Goal: Obtain resource: Obtain resource

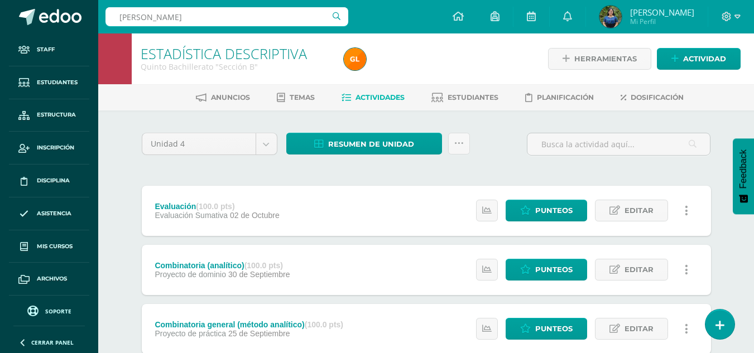
type input "Maria"
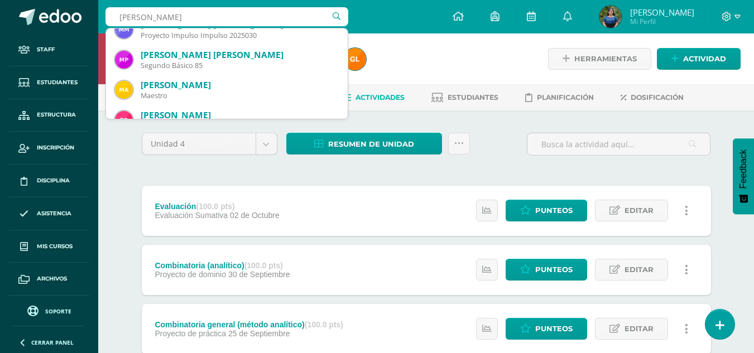
scroll to position [45, 0]
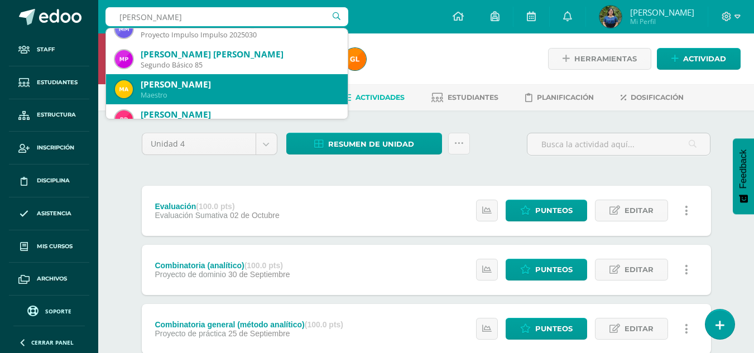
click at [242, 78] on div "María Reanda Maestro" at bounding box center [227, 89] width 224 height 30
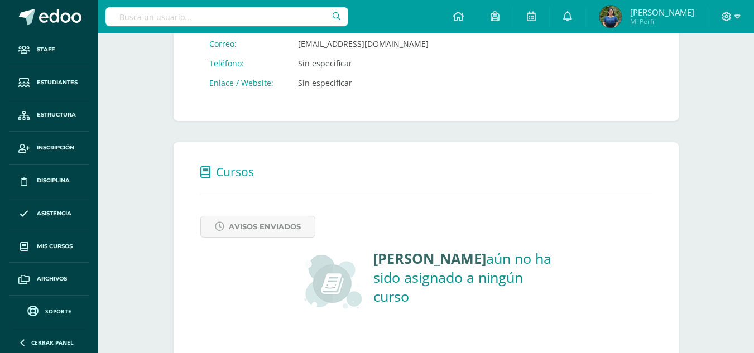
scroll to position [361, 0]
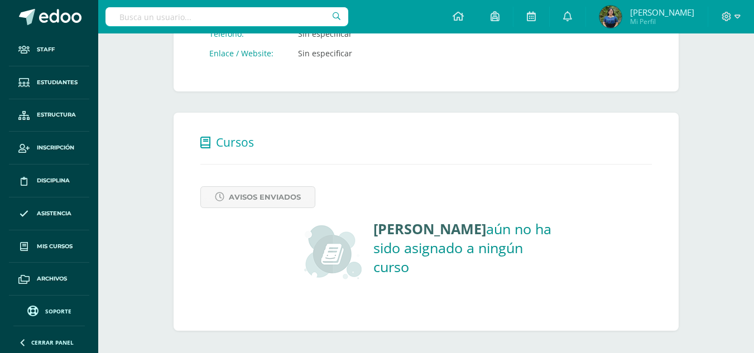
click at [182, 20] on input "text" at bounding box center [226, 16] width 243 height 19
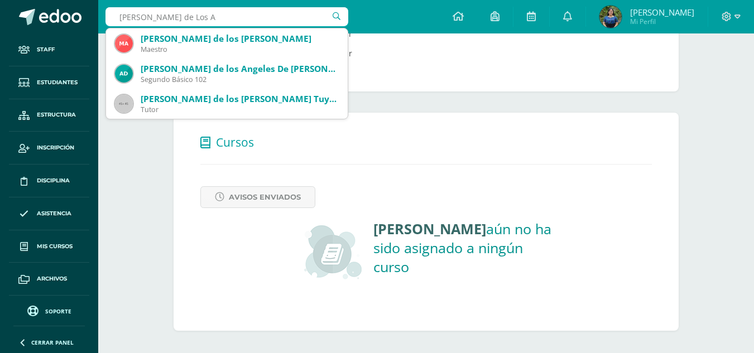
type input "Maria de Los An"
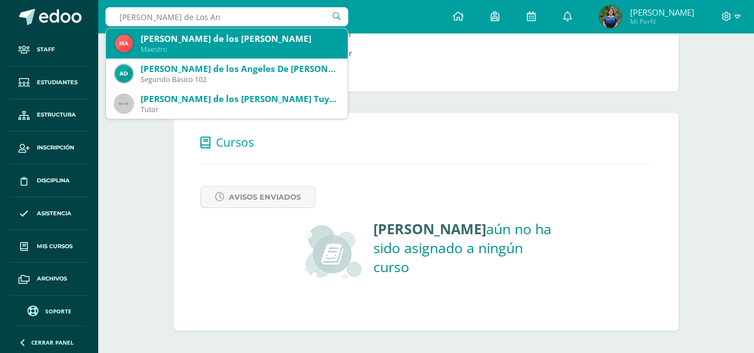
click at [184, 47] on div "Maestro" at bounding box center [240, 49] width 198 height 9
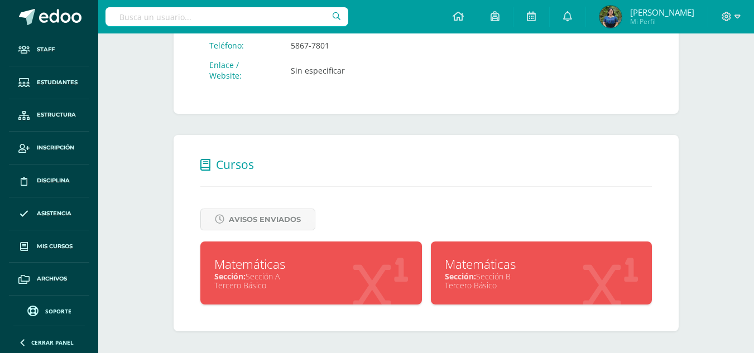
scroll to position [360, 0]
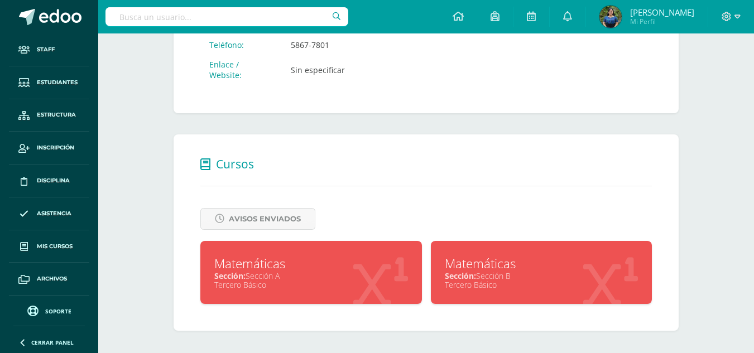
click at [327, 273] on div "Sección: Sección A" at bounding box center [311, 276] width 194 height 11
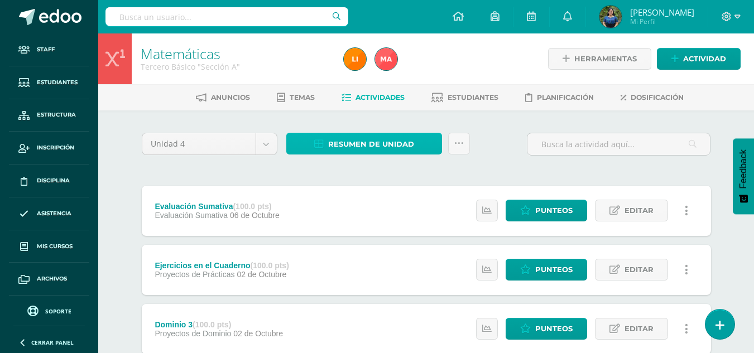
click at [375, 140] on span "Resumen de unidad" at bounding box center [371, 144] width 86 height 21
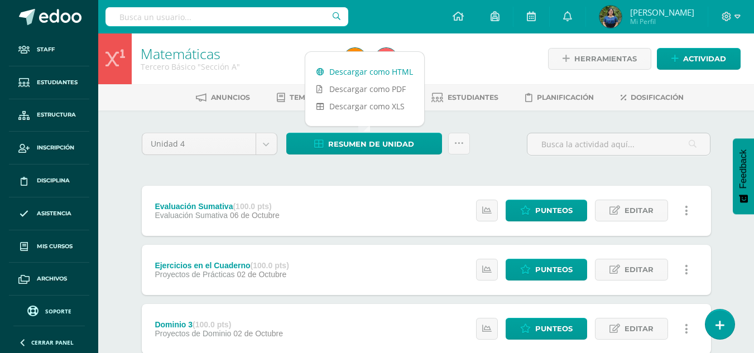
click at [387, 65] on link "Descargar como HTML" at bounding box center [364, 71] width 119 height 17
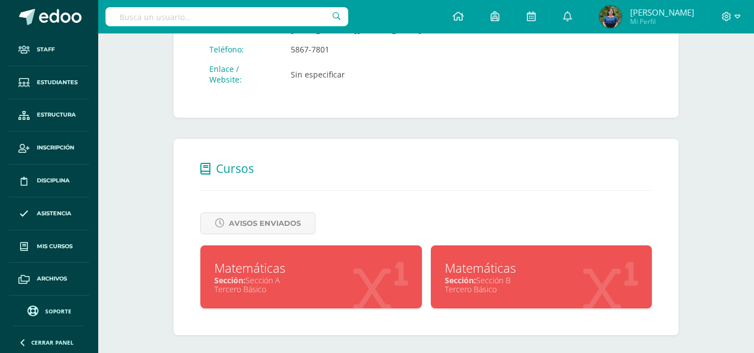
click at [485, 272] on div "Matemáticas" at bounding box center [542, 267] width 194 height 17
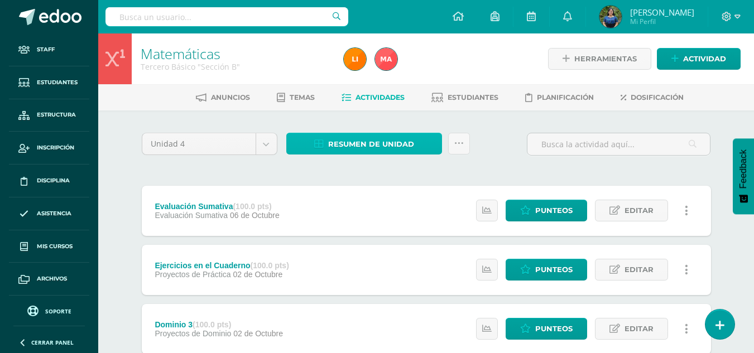
click at [406, 144] on span "Resumen de unidad" at bounding box center [371, 144] width 86 height 21
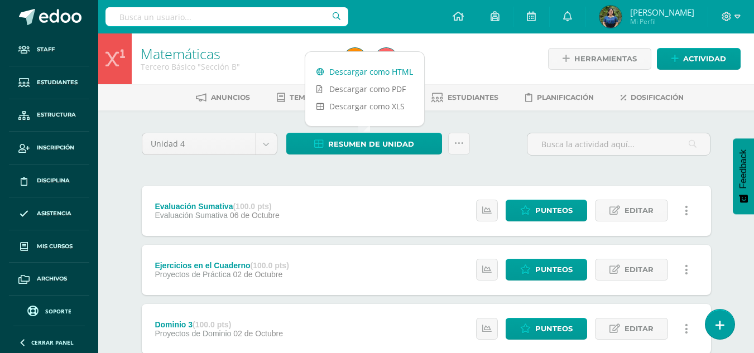
click at [383, 75] on link "Descargar como HTML" at bounding box center [364, 71] width 119 height 17
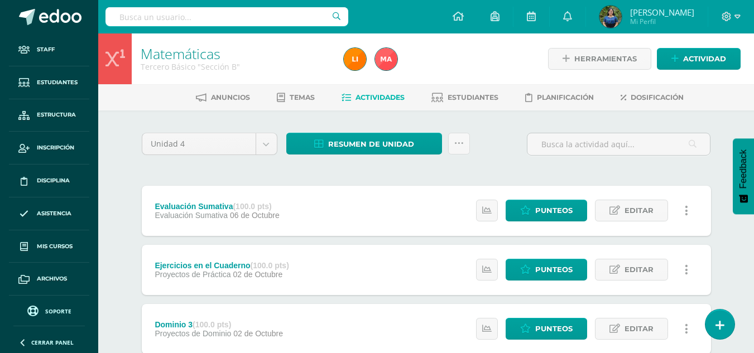
click at [218, 18] on input "text" at bounding box center [226, 16] width 243 height 19
type input "Cristina"
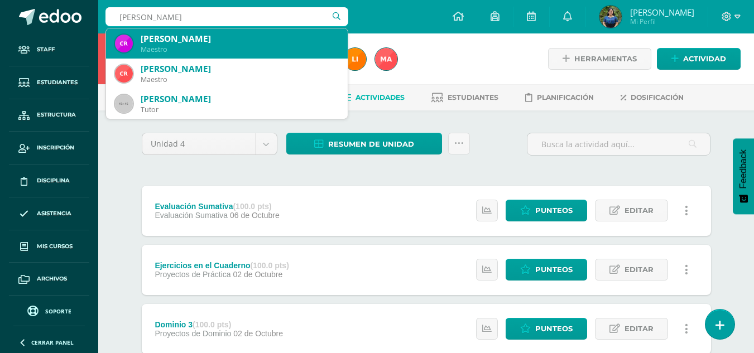
click at [213, 43] on div "Cristina Ajiquichì Chumil" at bounding box center [240, 39] width 198 height 12
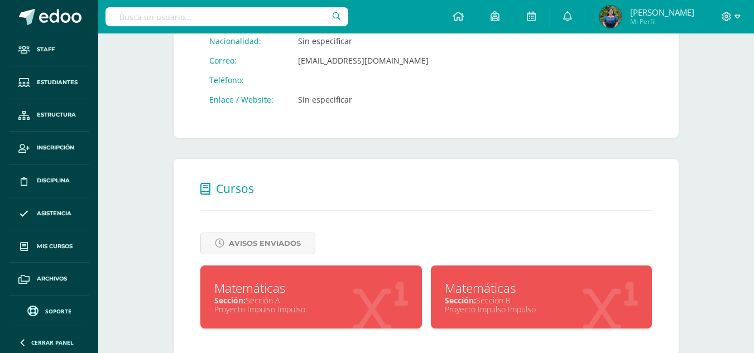
scroll to position [339, 0]
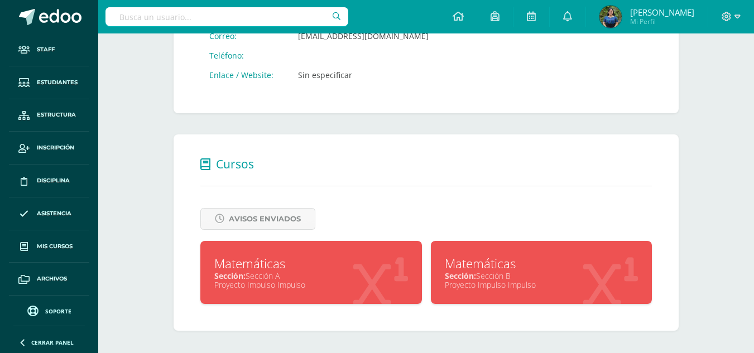
click at [288, 282] on div "Proyecto Impulso Impulso" at bounding box center [311, 284] width 194 height 11
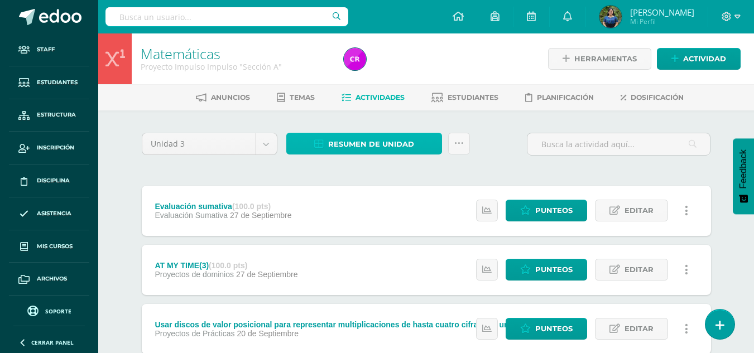
click at [384, 145] on span "Resumen de unidad" at bounding box center [371, 144] width 86 height 21
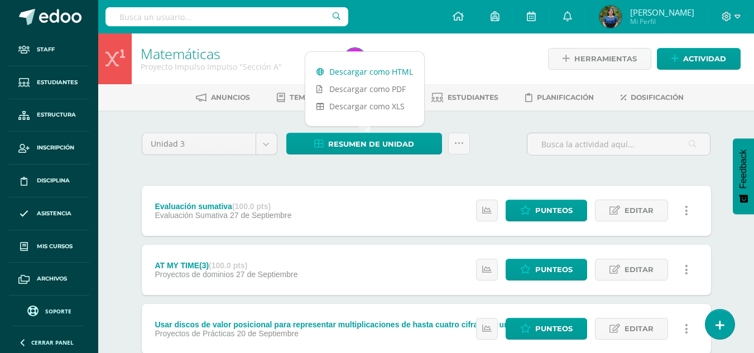
click at [368, 69] on link "Descargar como HTML" at bounding box center [364, 71] width 119 height 17
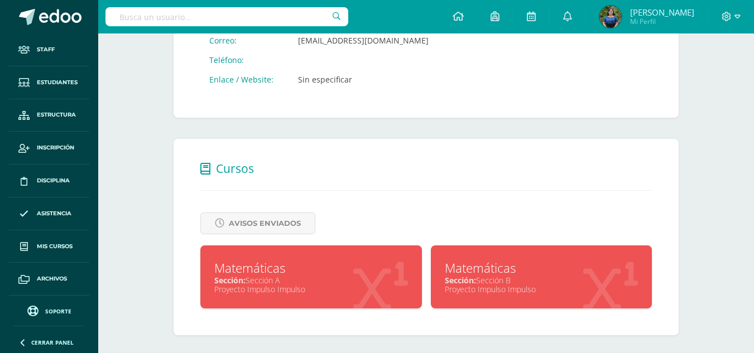
click at [495, 285] on div "Proyecto Impulso Impulso" at bounding box center [542, 289] width 194 height 11
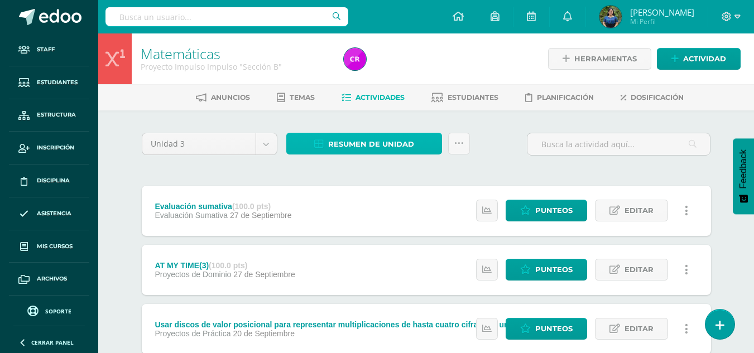
click at [396, 142] on span "Resumen de unidad" at bounding box center [371, 144] width 86 height 21
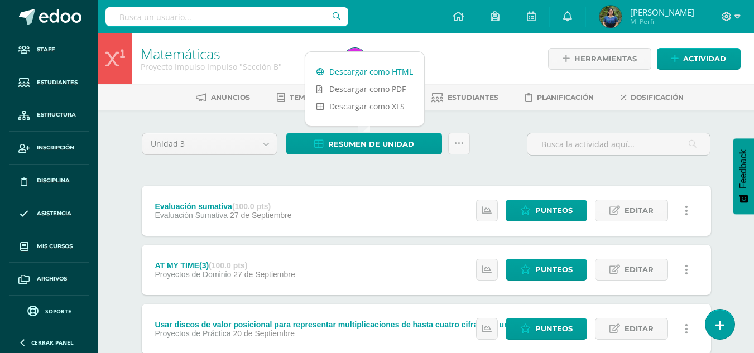
click at [385, 71] on link "Descargar como HTML" at bounding box center [364, 71] width 119 height 17
click at [208, 22] on input "text" at bounding box center [226, 16] width 243 height 19
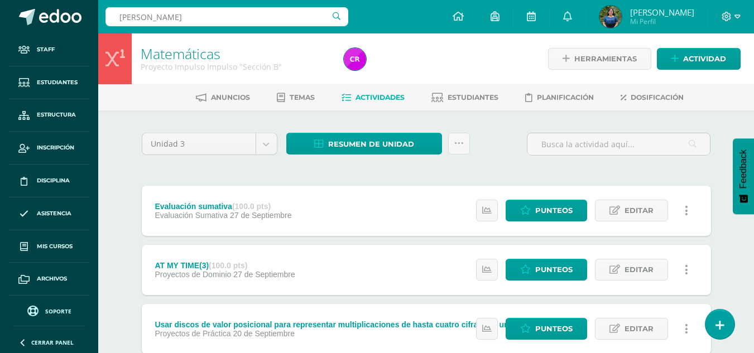
type input "[PERSON_NAME]"
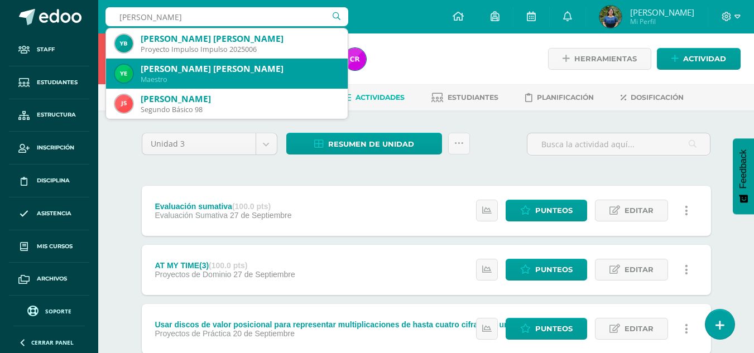
click at [225, 70] on div "[PERSON_NAME] [PERSON_NAME]" at bounding box center [240, 69] width 198 height 12
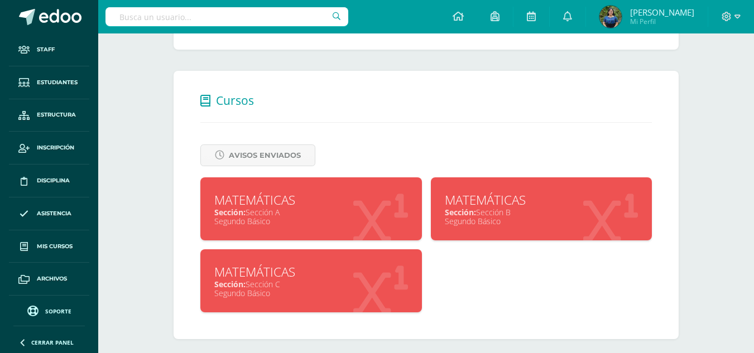
scroll to position [403, 0]
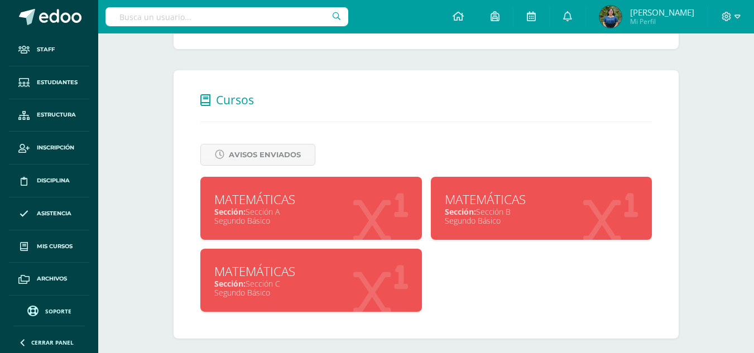
click at [243, 215] on span "Sección:" at bounding box center [229, 211] width 31 height 11
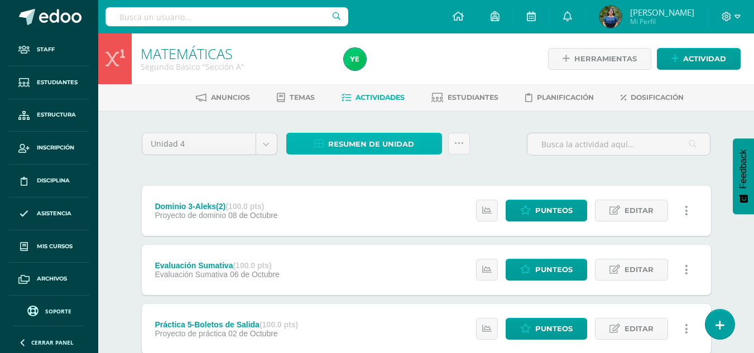
click at [344, 148] on span "Resumen de unidad" at bounding box center [371, 144] width 86 height 21
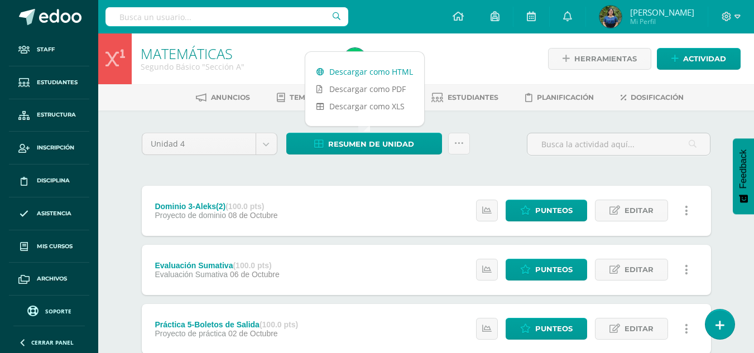
click at [353, 74] on link "Descargar como HTML" at bounding box center [364, 71] width 119 height 17
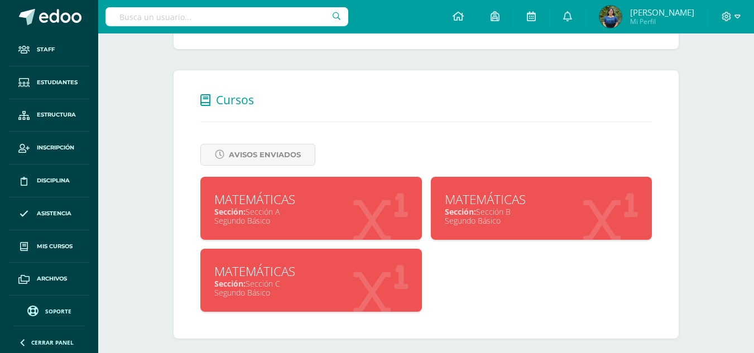
click at [492, 218] on div "Segundo Básico" at bounding box center [542, 220] width 194 height 11
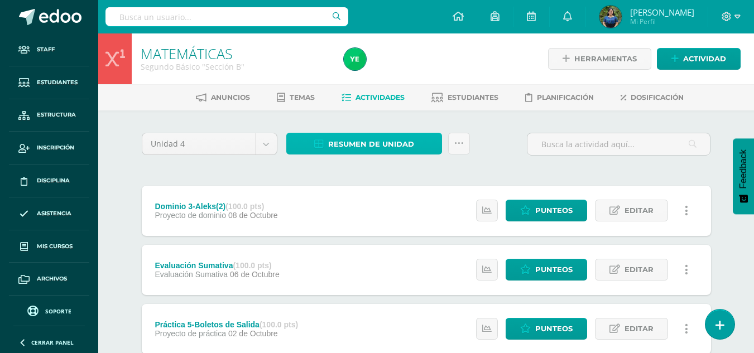
click at [411, 148] on span "Resumen de unidad" at bounding box center [371, 144] width 86 height 21
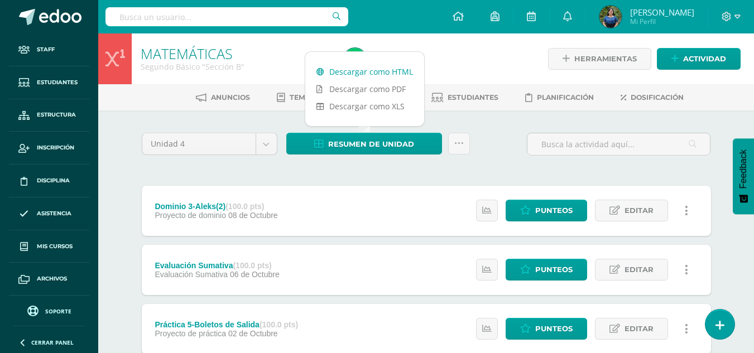
click at [376, 74] on link "Descargar como HTML" at bounding box center [364, 71] width 119 height 17
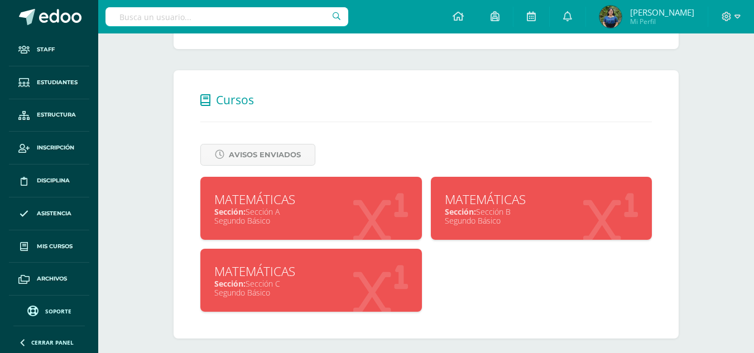
click at [274, 262] on div "MATEMÁTICAS Sección: Sección C Segundo Básico" at bounding box center [310, 280] width 221 height 63
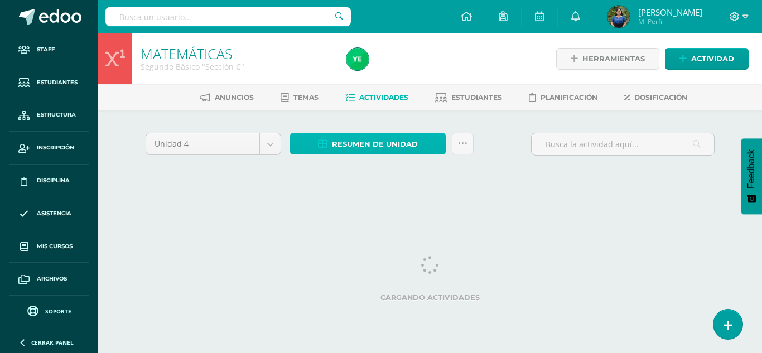
click at [356, 153] on span "Resumen de unidad" at bounding box center [375, 144] width 86 height 21
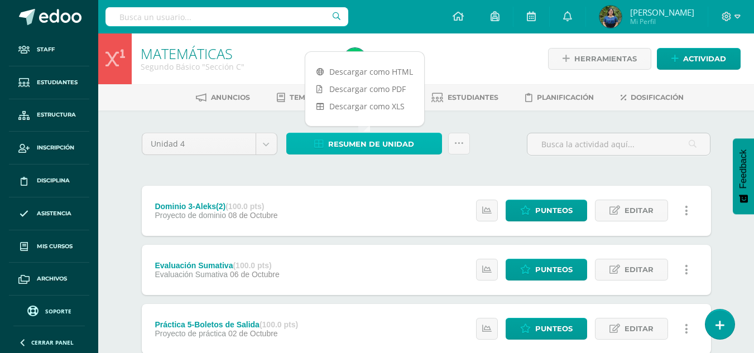
click at [356, 153] on span "Resumen de unidad" at bounding box center [371, 144] width 86 height 21
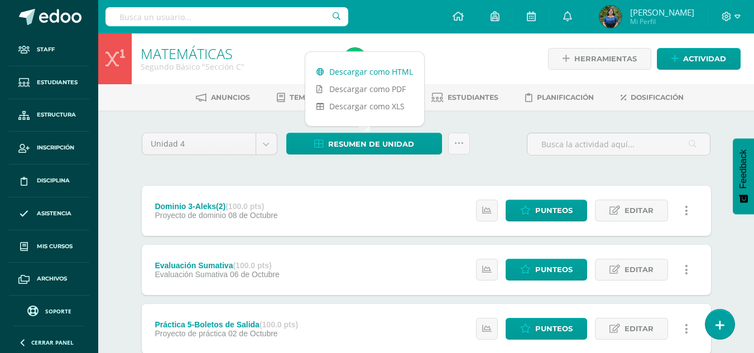
click at [363, 78] on link "Descargar como HTML" at bounding box center [364, 71] width 119 height 17
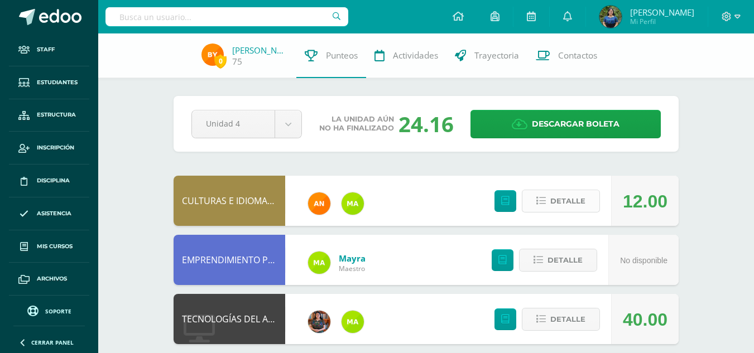
click at [560, 199] on span "Detalle" at bounding box center [567, 201] width 35 height 21
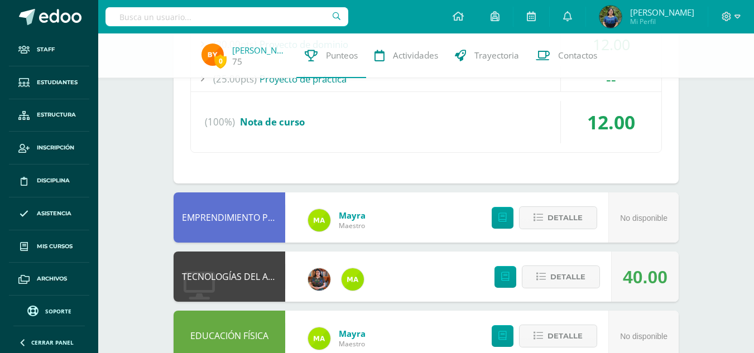
scroll to position [328, 0]
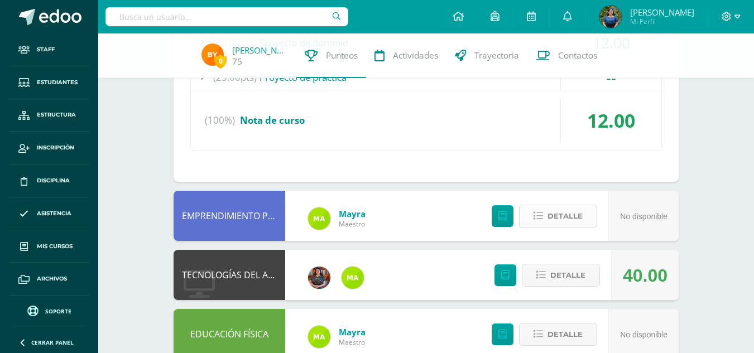
click at [541, 228] on button "Detalle" at bounding box center [558, 216] width 78 height 23
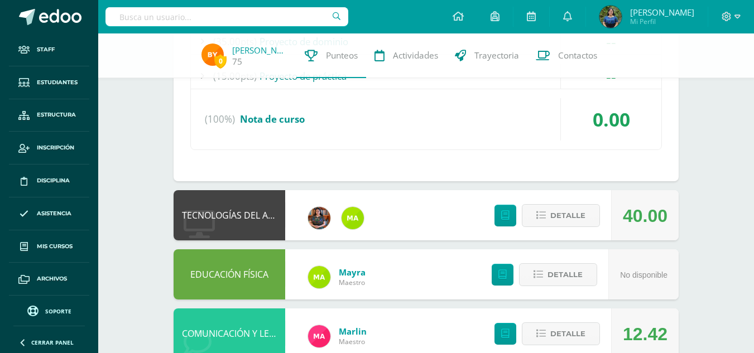
scroll to position [672, 0]
click at [551, 215] on span "Detalle" at bounding box center [567, 215] width 35 height 21
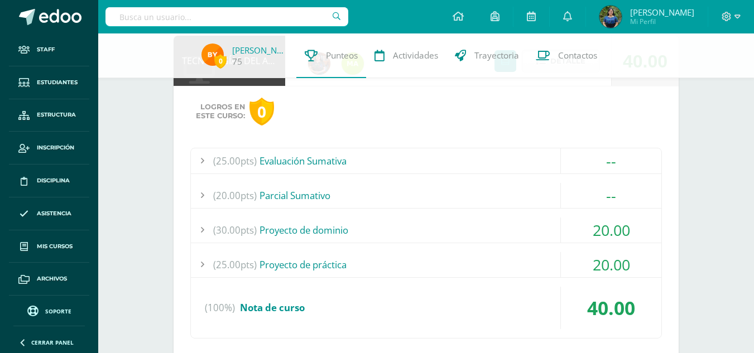
scroll to position [827, 0]
click at [412, 233] on div "(30.00pts) Proyecto de dominio" at bounding box center [426, 229] width 470 height 25
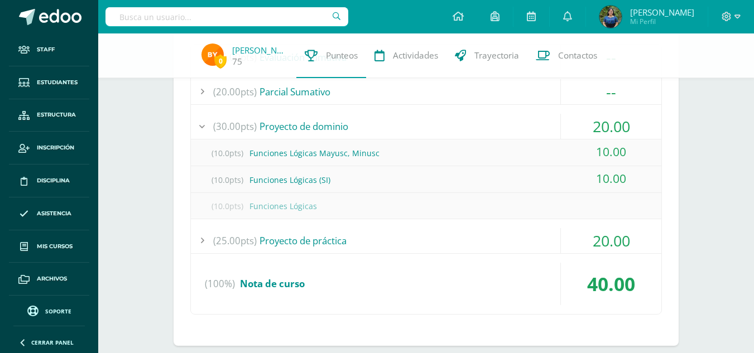
scroll to position [930, 0]
click at [412, 238] on div "(25.00pts) Proyecto de práctica" at bounding box center [426, 240] width 470 height 25
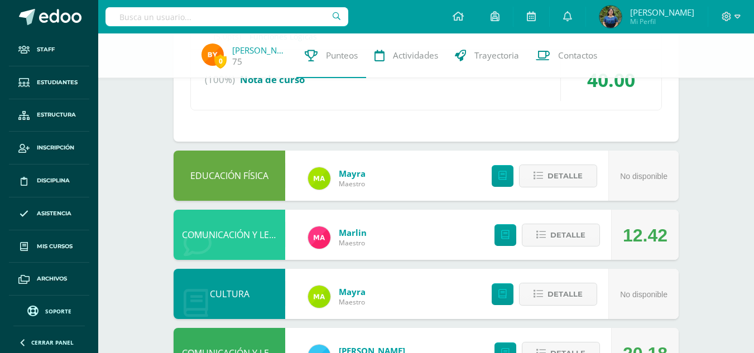
scroll to position [1135, 0]
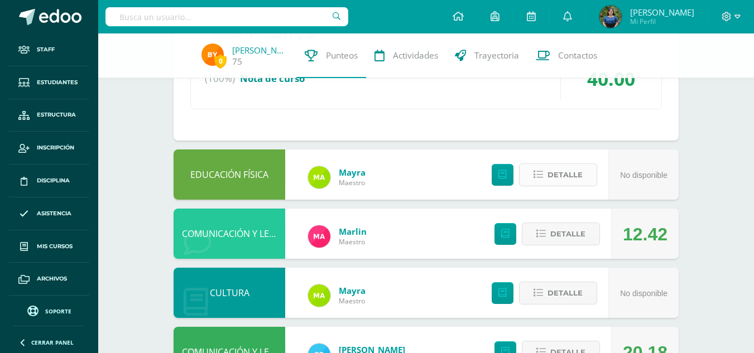
click at [562, 184] on span "Detalle" at bounding box center [564, 175] width 35 height 21
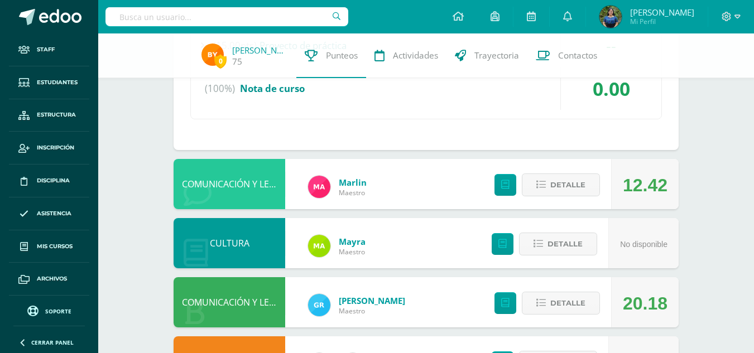
scroll to position [1474, 0]
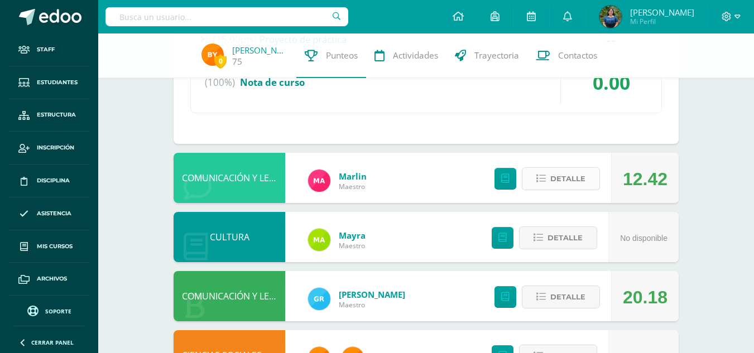
click at [564, 177] on span "Detalle" at bounding box center [567, 178] width 35 height 21
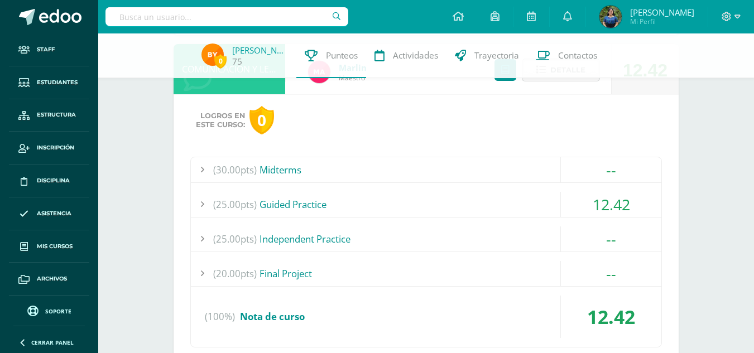
scroll to position [1585, 0]
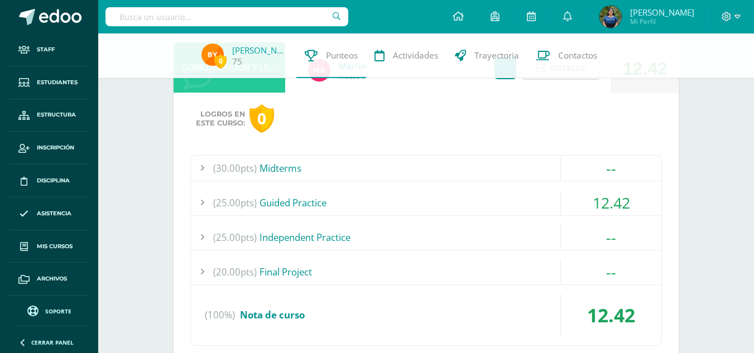
click at [530, 203] on div "(25.00pts) Guided Practice" at bounding box center [426, 202] width 470 height 25
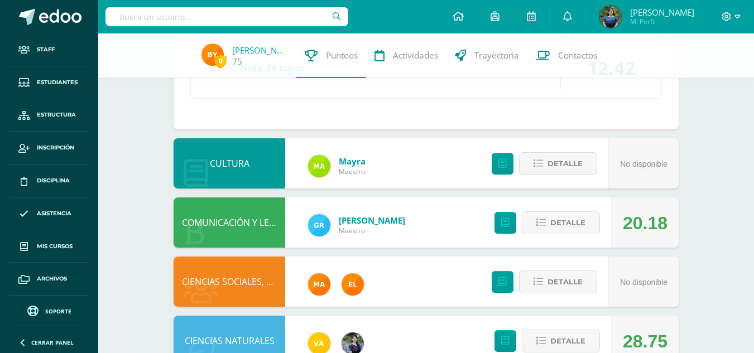
scroll to position [1863, 0]
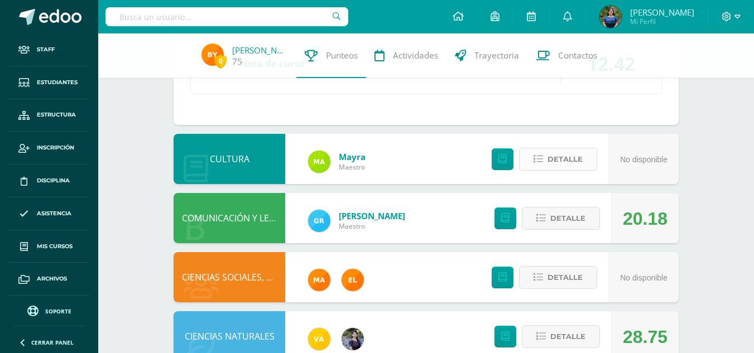
click at [538, 164] on icon at bounding box center [537, 159] width 9 height 9
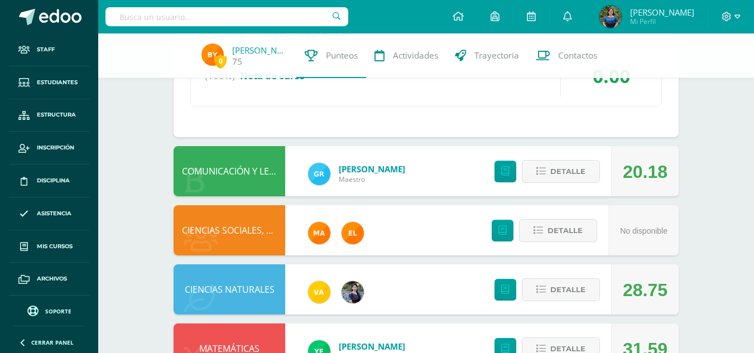
scroll to position [2197, 0]
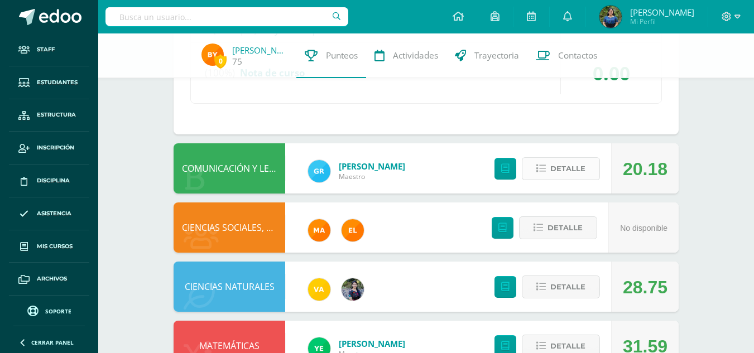
click at [544, 168] on icon at bounding box center [540, 168] width 9 height 9
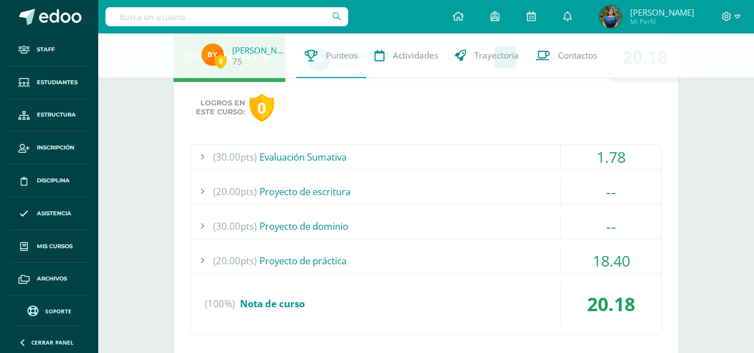
scroll to position [2309, 0]
click at [534, 164] on div "(30.00pts) Evaluación Sumativa" at bounding box center [426, 155] width 470 height 25
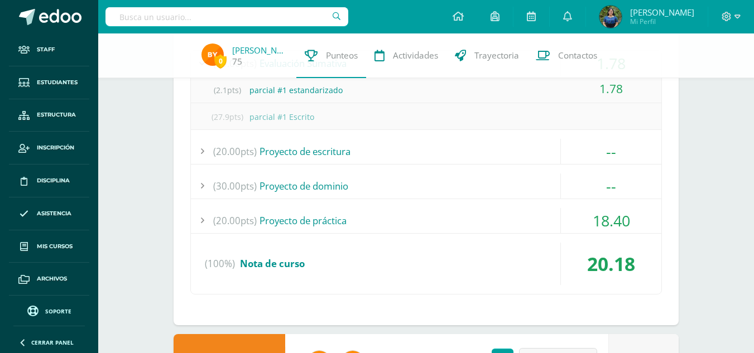
scroll to position [2297, 0]
click at [507, 213] on div "(20.00pts) Proyecto de práctica" at bounding box center [426, 219] width 470 height 25
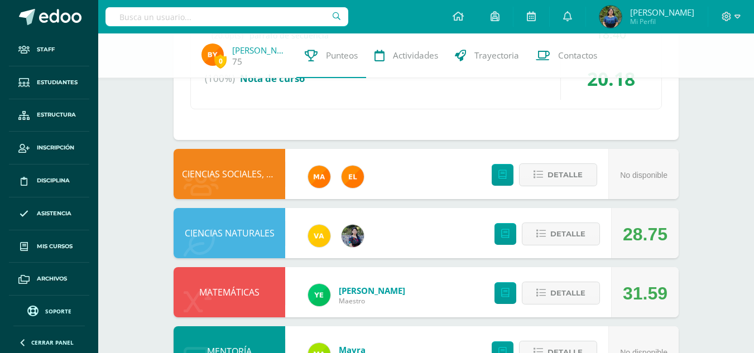
scroll to position [2455, 0]
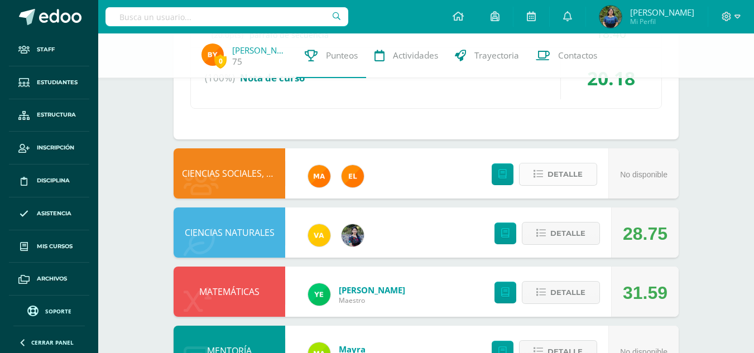
click at [562, 176] on span "Detalle" at bounding box center [564, 174] width 35 height 21
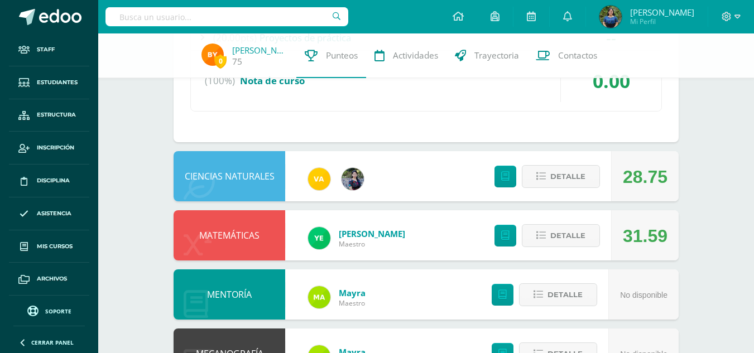
scroll to position [2796, 0]
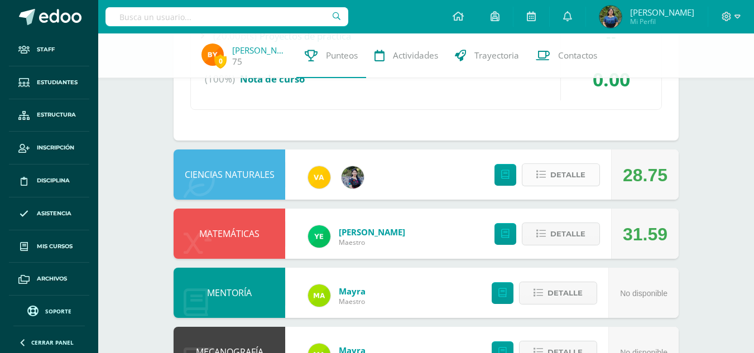
click at [562, 180] on span "Detalle" at bounding box center [567, 175] width 35 height 21
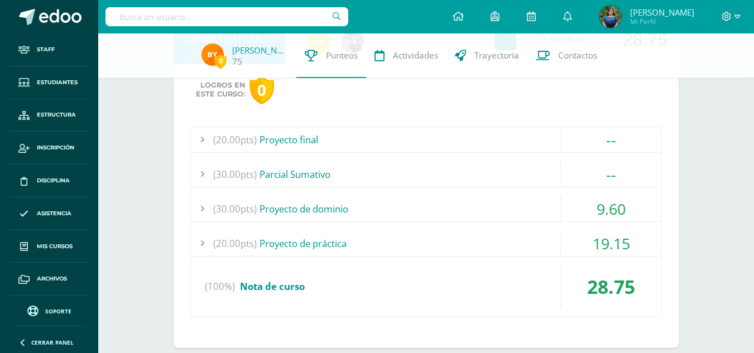
scroll to position [2933, 0]
click at [513, 214] on div "(30.00pts) Proyecto de dominio" at bounding box center [426, 208] width 470 height 25
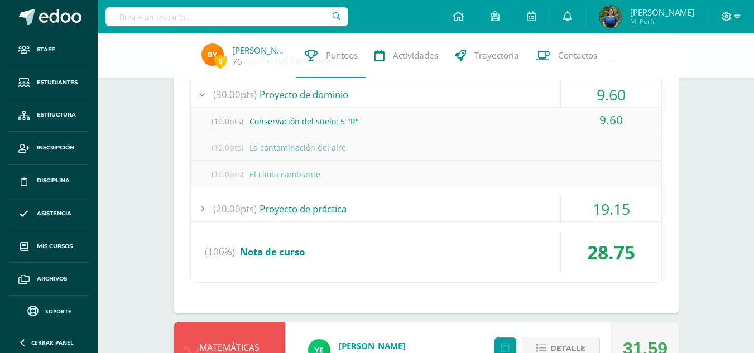
scroll to position [3021, 0]
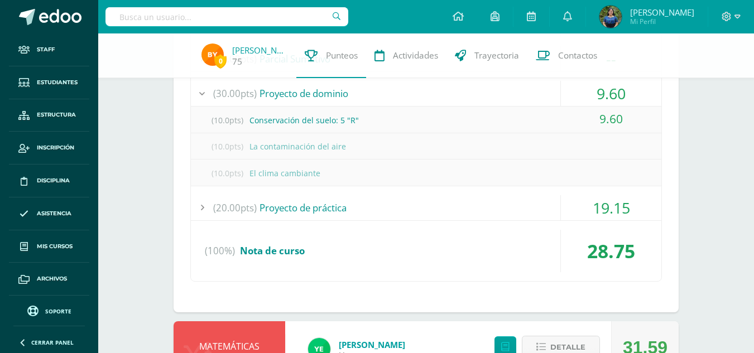
click at [511, 214] on div "(20.00pts) Proyecto de práctica" at bounding box center [426, 207] width 470 height 25
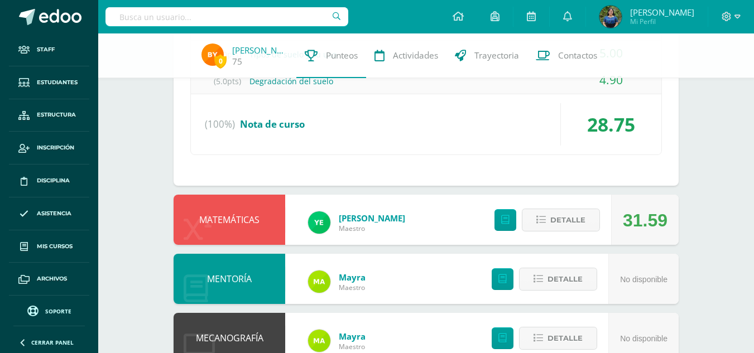
scroll to position [3176, 0]
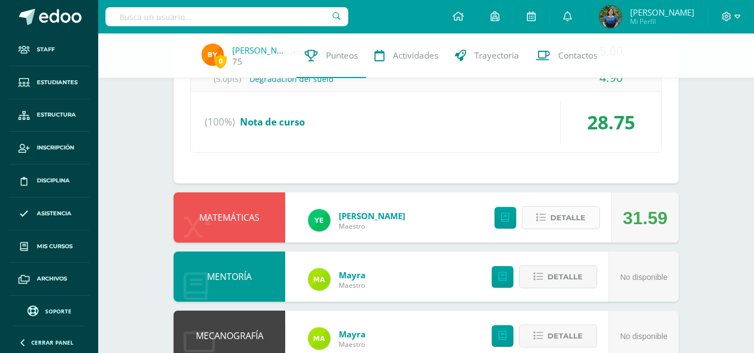
click at [546, 217] on icon at bounding box center [540, 217] width 9 height 9
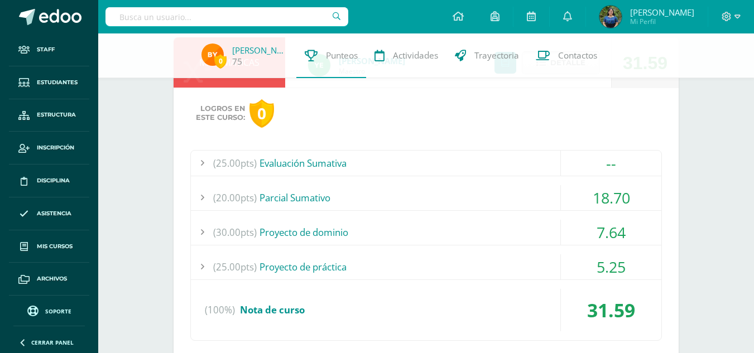
scroll to position [3332, 0]
click at [531, 200] on div "(20.00pts) Parcial Sumativo" at bounding box center [426, 197] width 470 height 25
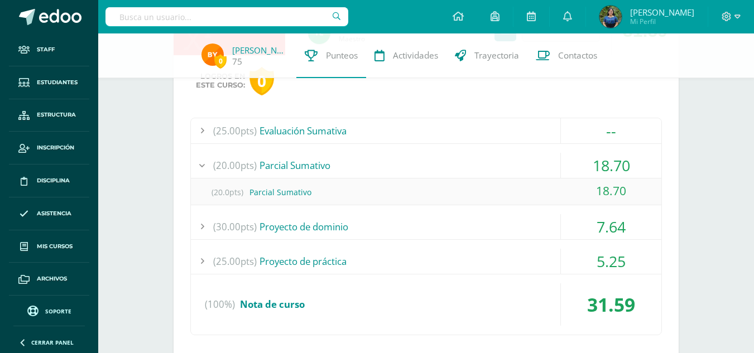
scroll to position [3257, 0]
click at [527, 216] on div "(30.00pts) Proyecto de dominio" at bounding box center [426, 227] width 470 height 25
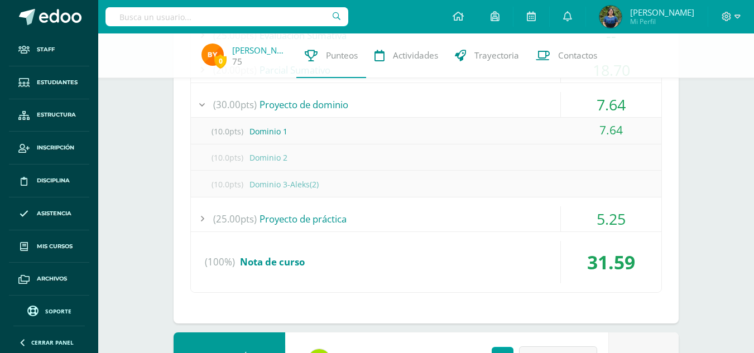
scroll to position [3355, 0]
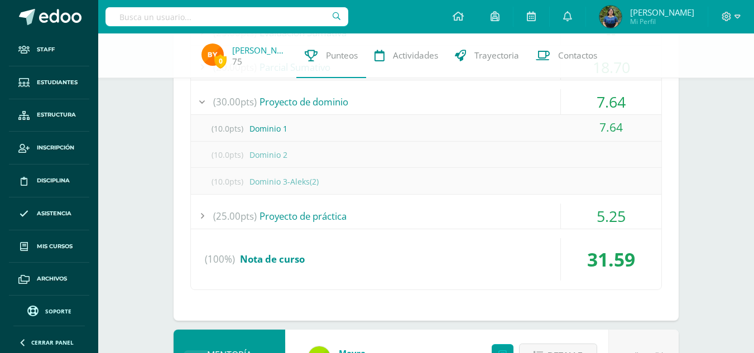
click at [522, 223] on div "(25.00pts) Proyecto de práctica" at bounding box center [426, 216] width 470 height 25
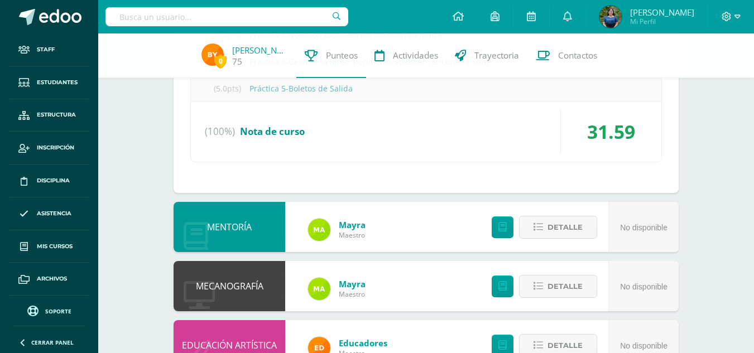
scroll to position [3576, 0]
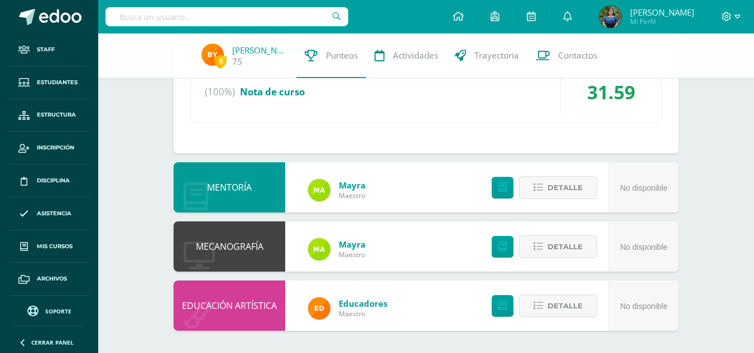
click at [358, 187] on link "Mayra" at bounding box center [352, 185] width 27 height 11
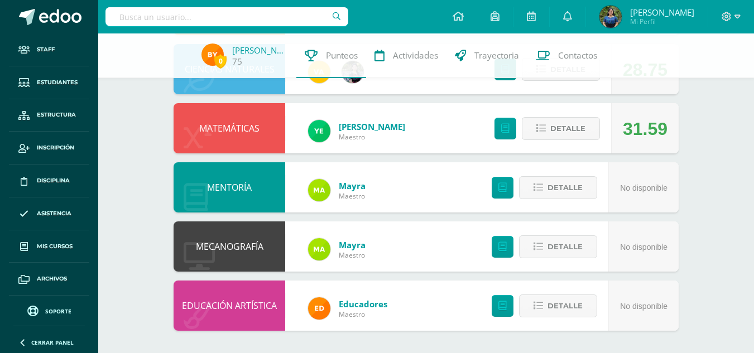
click at [222, 14] on input "text" at bounding box center [226, 16] width 243 height 19
click at [35, 57] on link "Staff" at bounding box center [49, 49] width 80 height 33
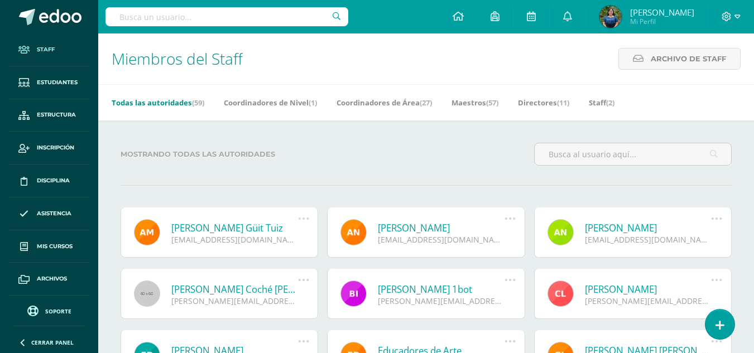
click at [180, 15] on input "text" at bounding box center [226, 16] width 243 height 19
type input "[PERSON_NAME]"
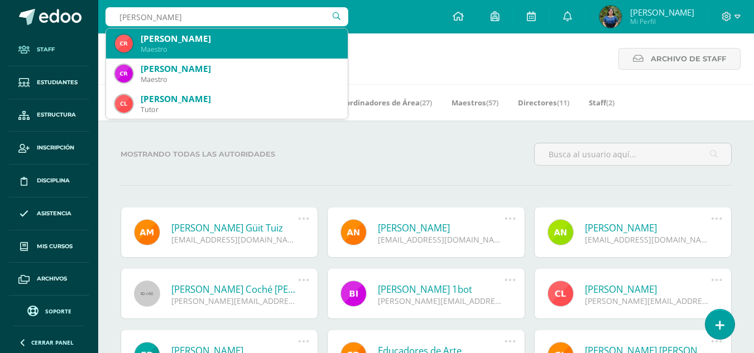
click at [181, 41] on div "[PERSON_NAME]" at bounding box center [240, 39] width 198 height 12
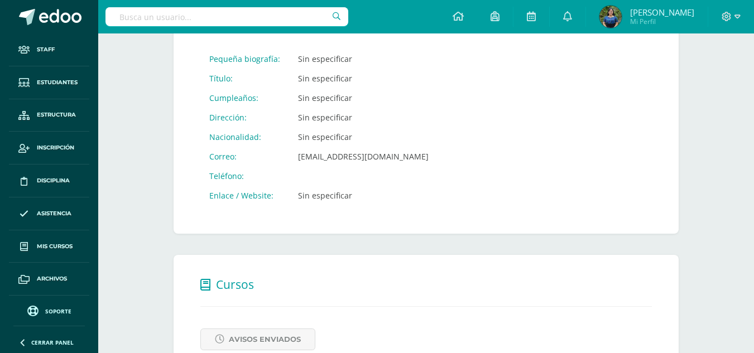
scroll to position [339, 0]
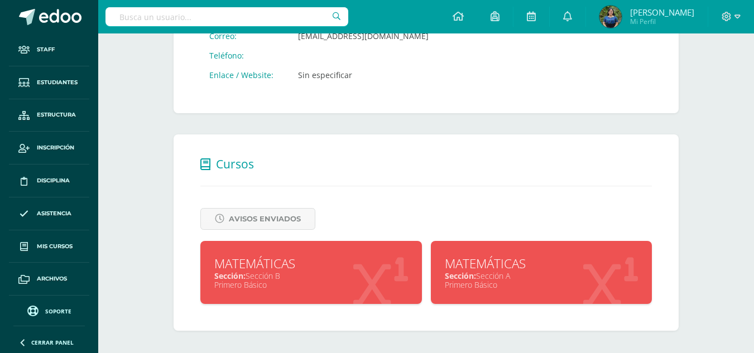
click at [484, 269] on div "MATEMÁTICAS" at bounding box center [542, 263] width 194 height 17
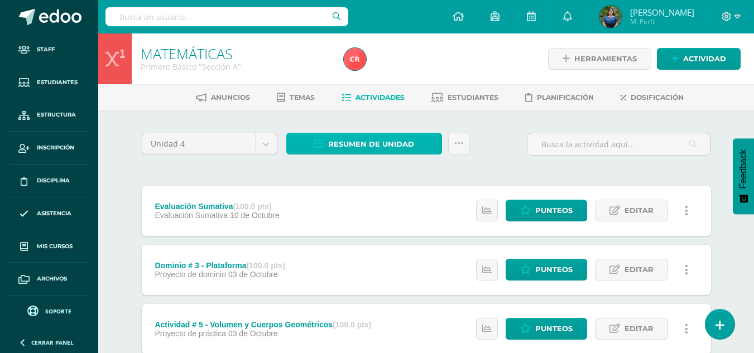
click at [414, 143] on link "Resumen de unidad" at bounding box center [364, 144] width 156 height 22
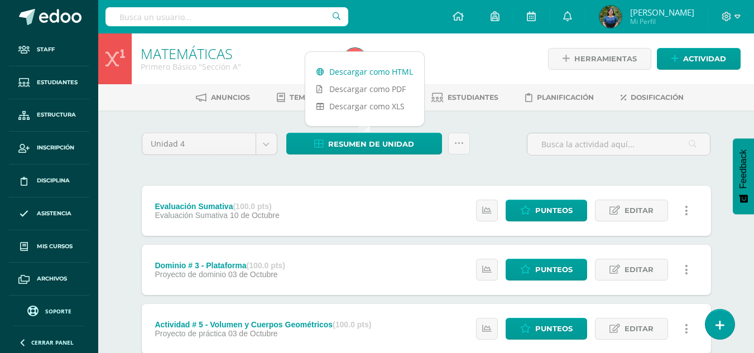
click at [351, 71] on link "Descargar como HTML" at bounding box center [364, 71] width 119 height 17
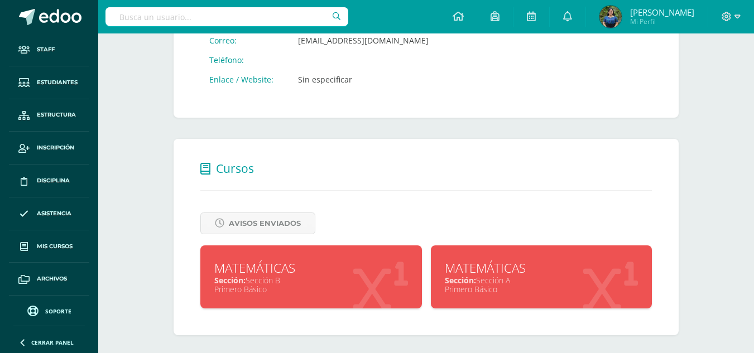
click at [277, 286] on div "Sección: Sección B" at bounding box center [311, 280] width 194 height 11
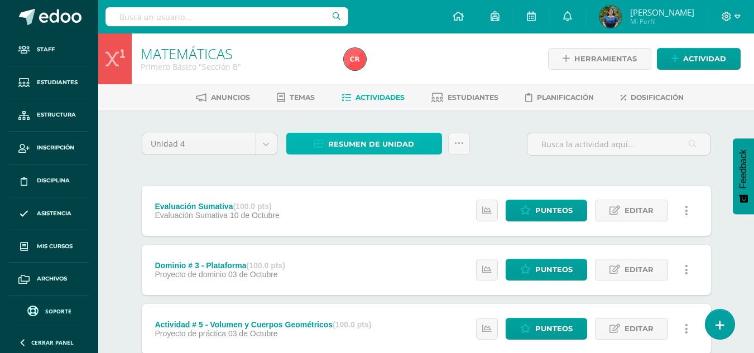
click at [370, 145] on span "Resumen de unidad" at bounding box center [371, 144] width 86 height 21
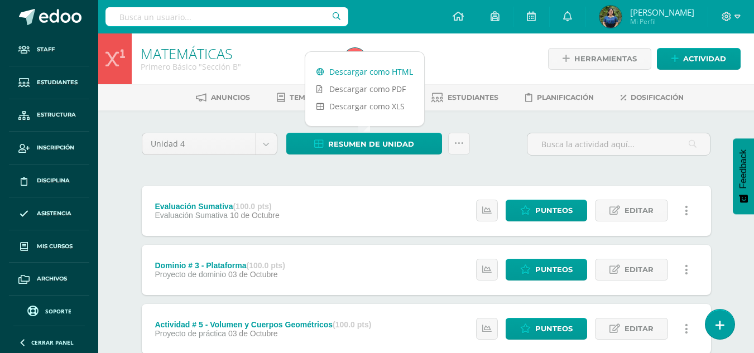
click at [361, 76] on link "Descargar como HTML" at bounding box center [364, 71] width 119 height 17
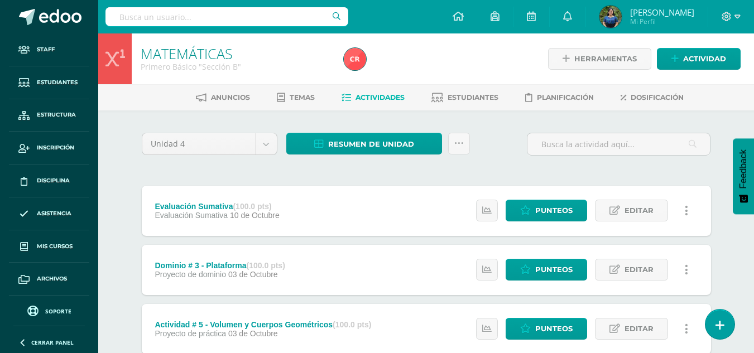
click at [202, 21] on input "text" at bounding box center [226, 16] width 243 height 19
click at [37, 44] on link "Staff" at bounding box center [49, 49] width 80 height 33
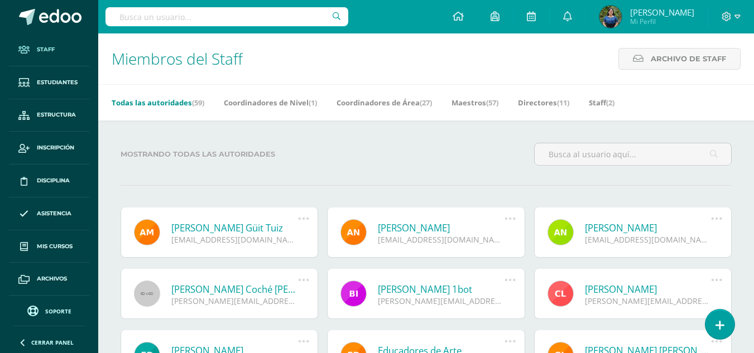
click at [184, 16] on input "text" at bounding box center [226, 16] width 243 height 19
type input "Lesvia"
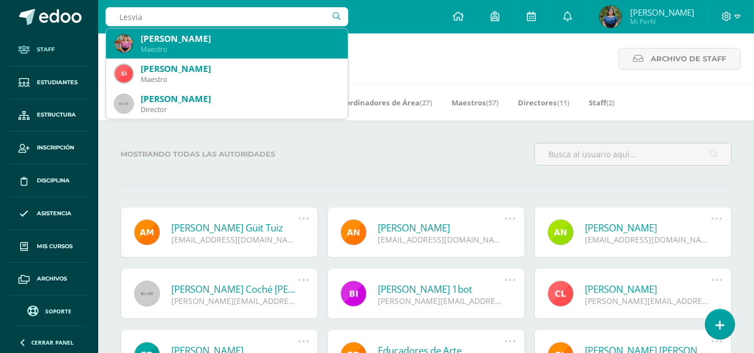
click at [191, 48] on div "Maestro" at bounding box center [240, 49] width 198 height 9
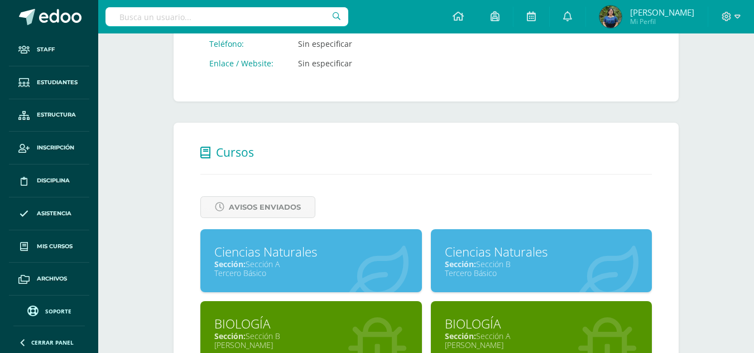
scroll to position [411, 0]
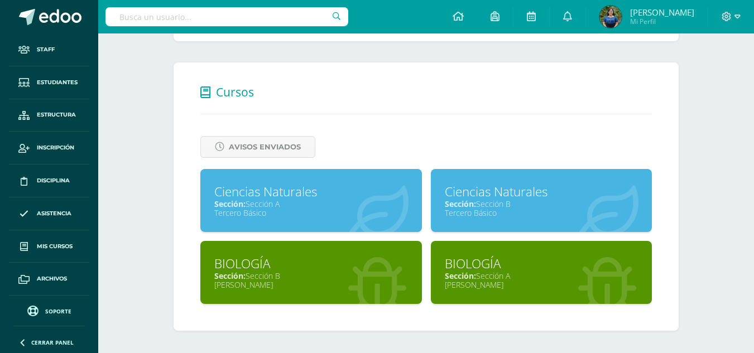
click at [286, 205] on div "Sección: Sección A" at bounding box center [311, 204] width 194 height 11
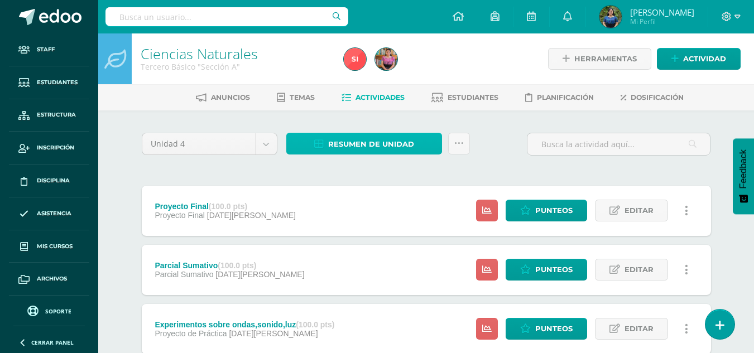
click at [337, 136] on span "Resumen de unidad" at bounding box center [371, 144] width 86 height 21
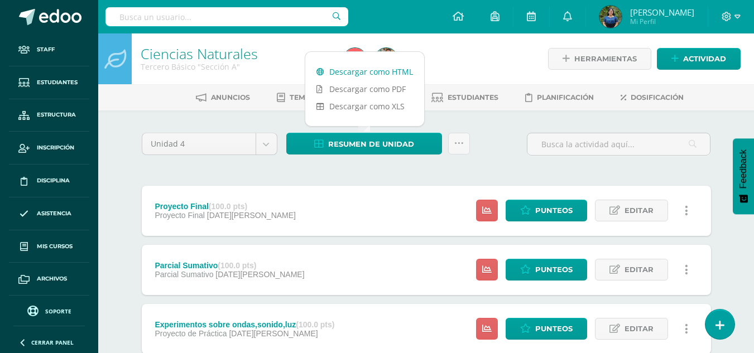
click at [342, 65] on link "Descargar como HTML" at bounding box center [364, 71] width 119 height 17
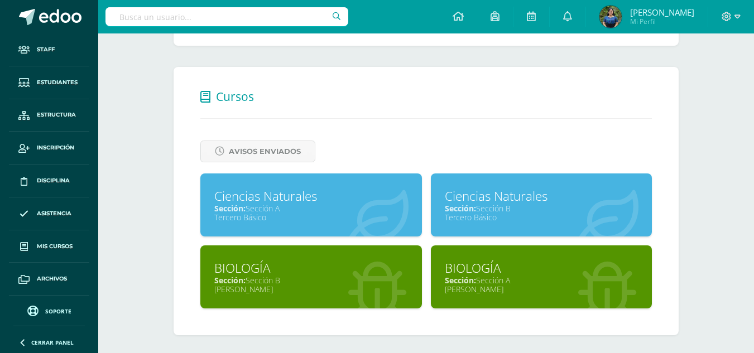
click at [493, 205] on div "Sección: Sección B" at bounding box center [542, 208] width 194 height 11
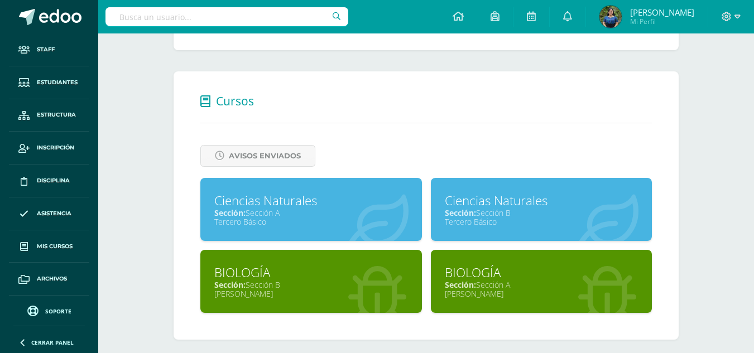
scroll to position [411, 0]
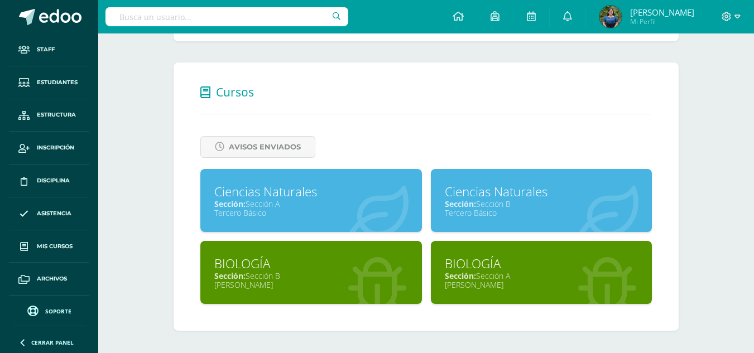
click at [471, 271] on span "Sección:" at bounding box center [460, 276] width 31 height 11
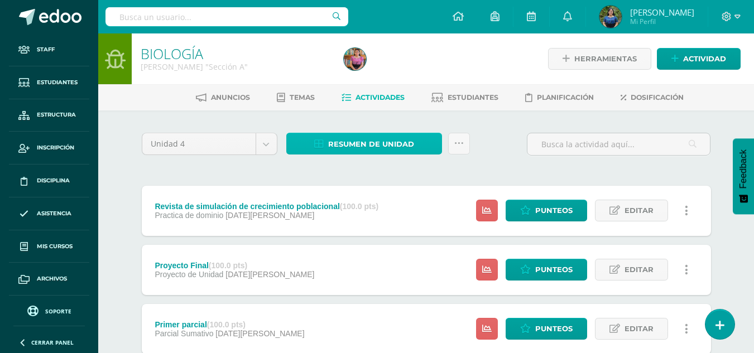
click at [403, 152] on span "Resumen de unidad" at bounding box center [371, 144] width 86 height 21
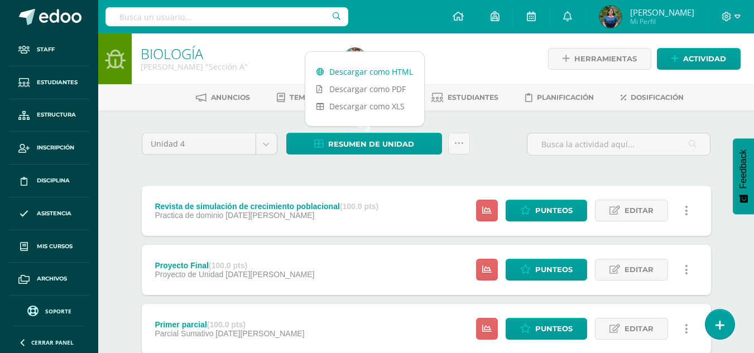
click at [377, 76] on link "Descargar como HTML" at bounding box center [364, 71] width 119 height 17
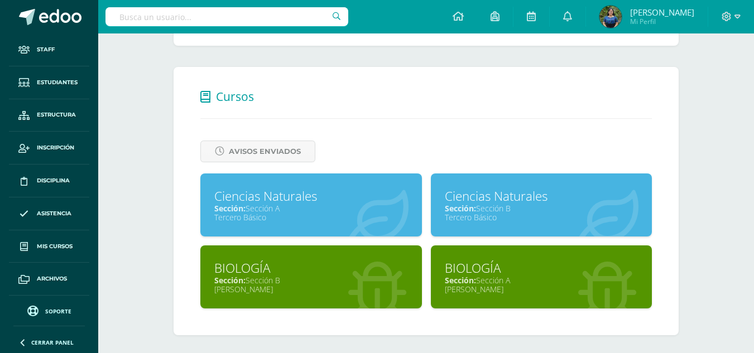
click at [308, 262] on div "BIOLOGÍA" at bounding box center [311, 267] width 194 height 17
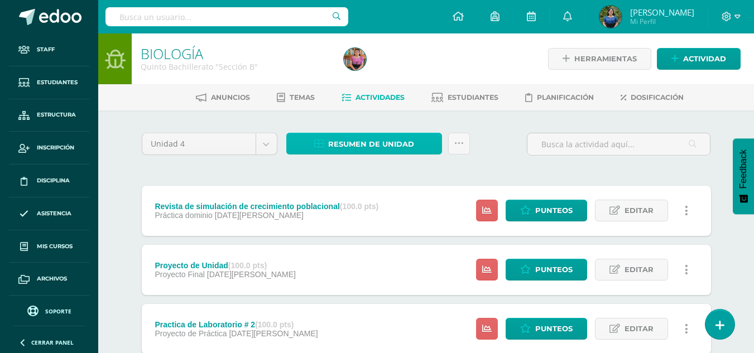
click at [350, 152] on span "Resumen de unidad" at bounding box center [371, 144] width 86 height 21
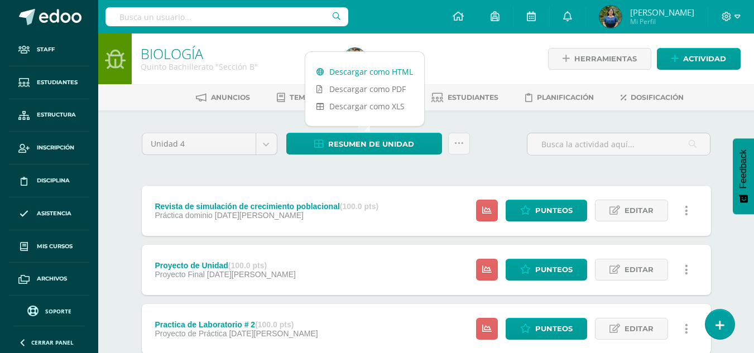
click at [343, 74] on link "Descargar como HTML" at bounding box center [364, 71] width 119 height 17
click at [274, 19] on input "text" at bounding box center [226, 16] width 243 height 19
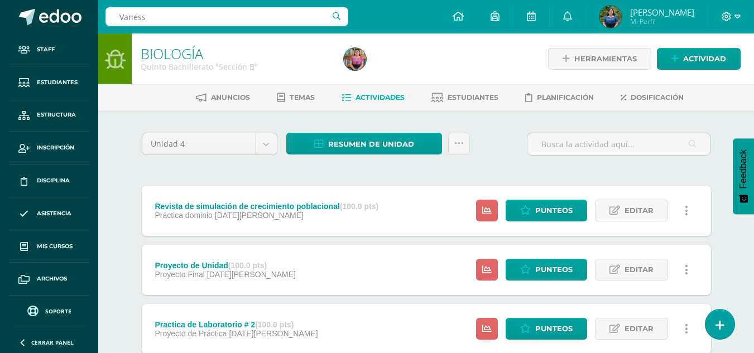
type input "[PERSON_NAME]"
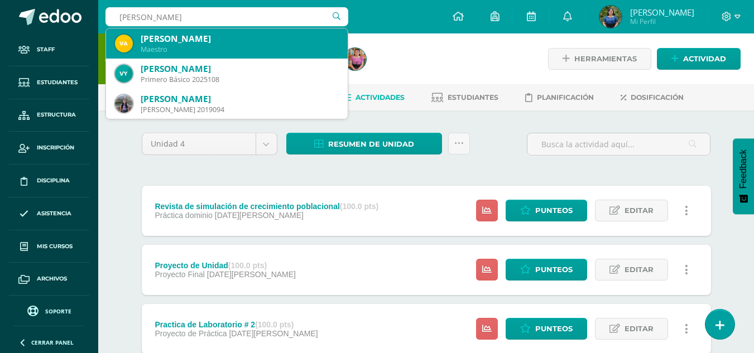
click at [223, 49] on div "Maestro" at bounding box center [240, 49] width 198 height 9
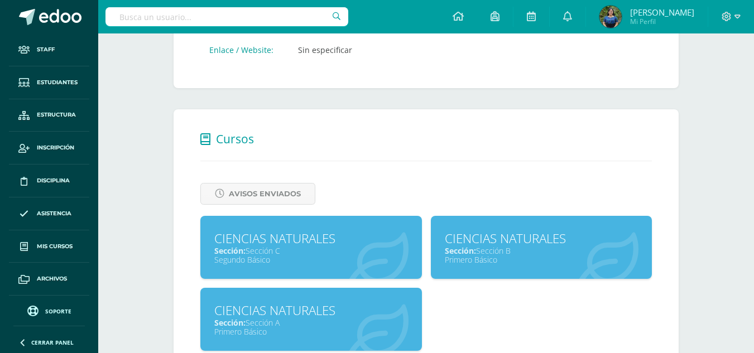
scroll to position [411, 0]
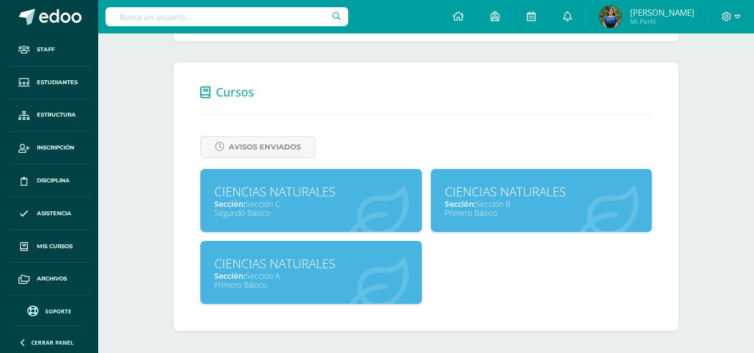
click at [331, 209] on div "Segundo Básico" at bounding box center [311, 213] width 194 height 11
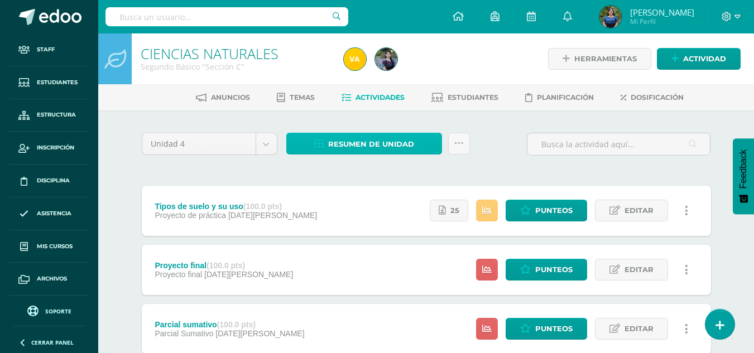
click at [355, 147] on span "Resumen de unidad" at bounding box center [371, 144] width 86 height 21
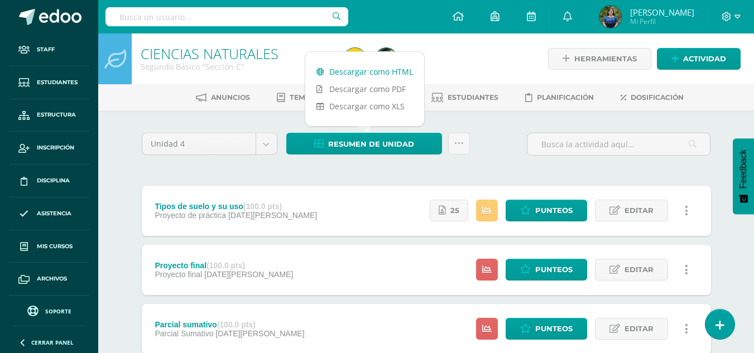
click at [363, 76] on link "Descargar como HTML" at bounding box center [364, 71] width 119 height 17
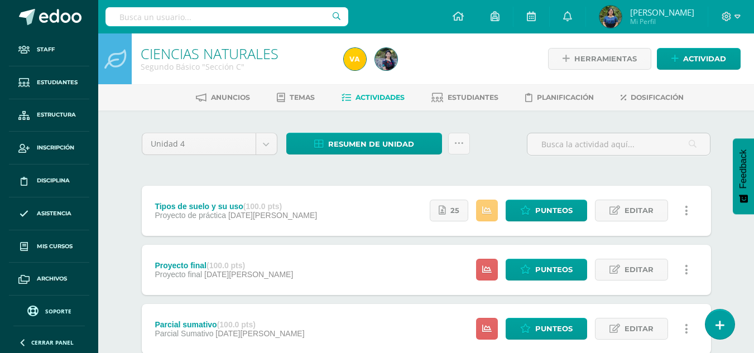
click at [488, 152] on div "Unidad 4 Unidad 1 Unidad 2 Unidad 3 Unidad 4 Resumen de unidad Subir actividade…" at bounding box center [426, 149] width 578 height 32
click at [250, 20] on input "text" at bounding box center [226, 16] width 243 height 19
type input "Stefan"
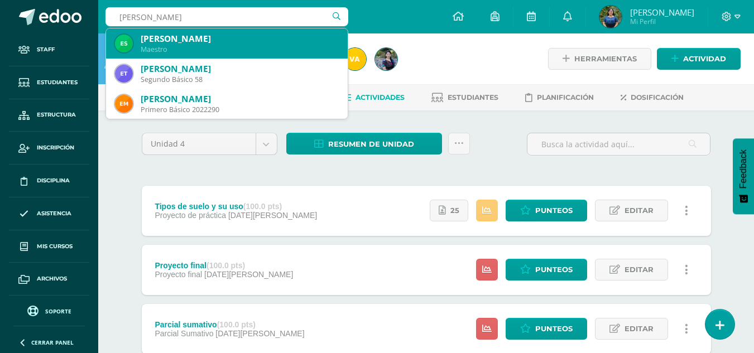
click at [232, 53] on div "Maestro" at bounding box center [240, 49] width 198 height 9
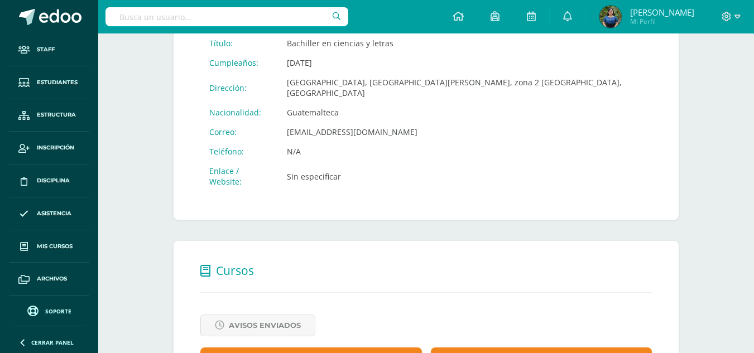
scroll to position [360, 0]
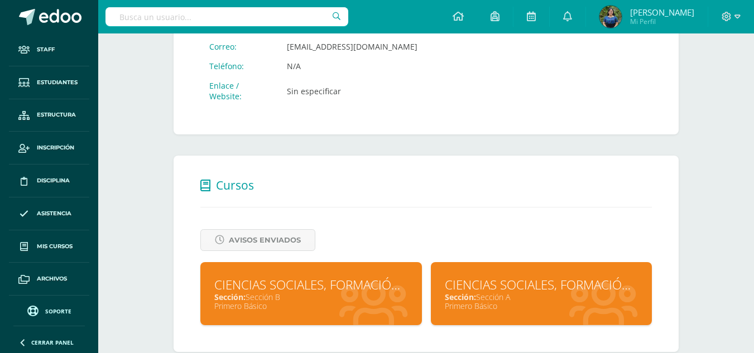
click at [488, 276] on div "CIENCIAS SOCIALES, FORMACIÓN CIUDADANA E INTERCULTURALIDAD" at bounding box center [542, 284] width 194 height 17
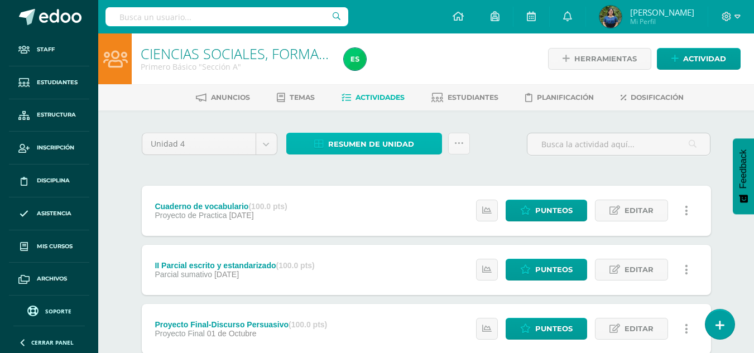
click at [418, 146] on link "Resumen de unidad" at bounding box center [364, 144] width 156 height 22
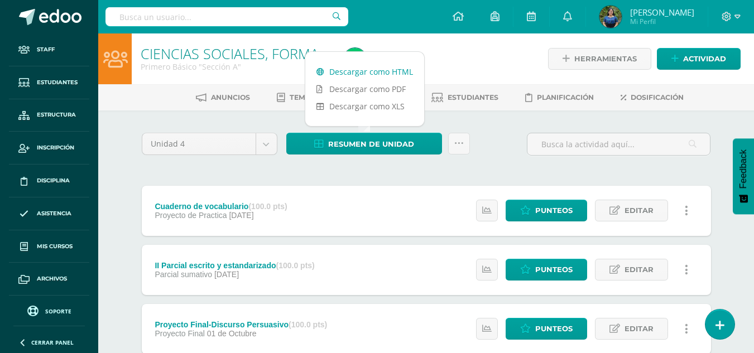
click at [384, 70] on link "Descargar como HTML" at bounding box center [364, 71] width 119 height 17
click at [301, 17] on input "text" at bounding box center [226, 16] width 243 height 19
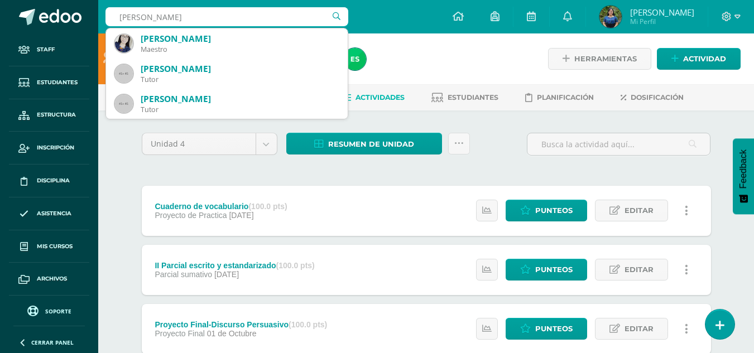
type input "Elvis"
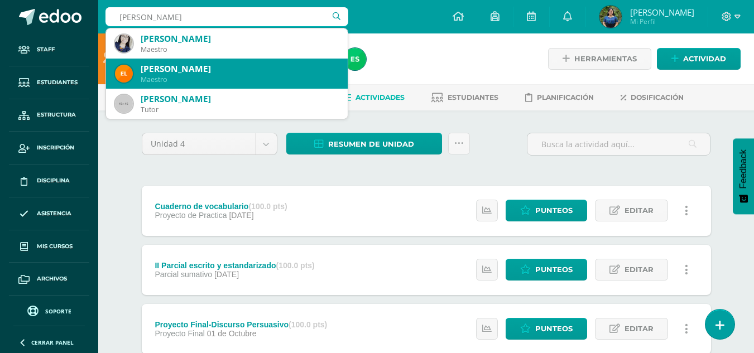
click at [272, 73] on div "Elvis Orlando Saloj Chumil" at bounding box center [240, 69] width 198 height 12
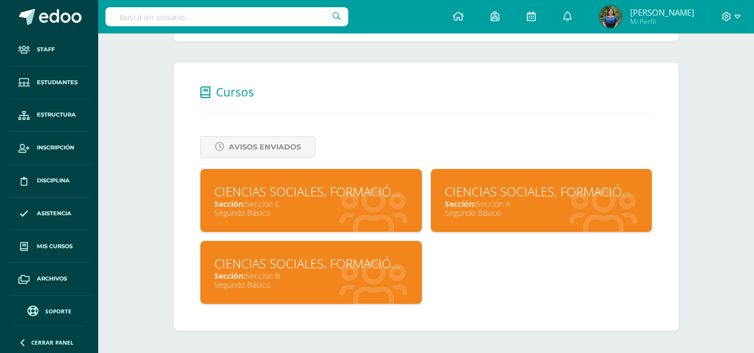
scroll to position [411, 0]
click at [485, 214] on div "Segundo Básico" at bounding box center [542, 213] width 194 height 11
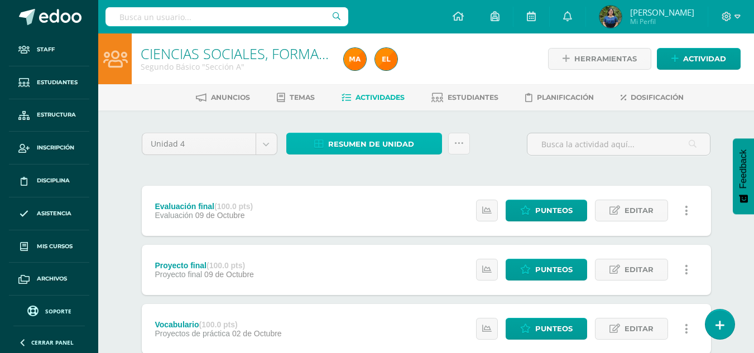
click at [415, 142] on link "Resumen de unidad" at bounding box center [364, 144] width 156 height 22
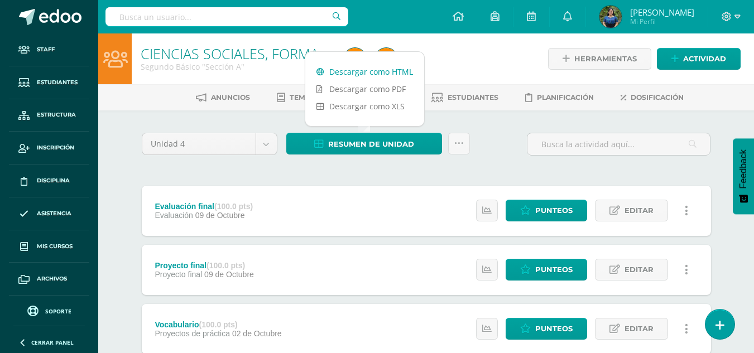
click at [376, 65] on link "Descargar como HTML" at bounding box center [364, 71] width 119 height 17
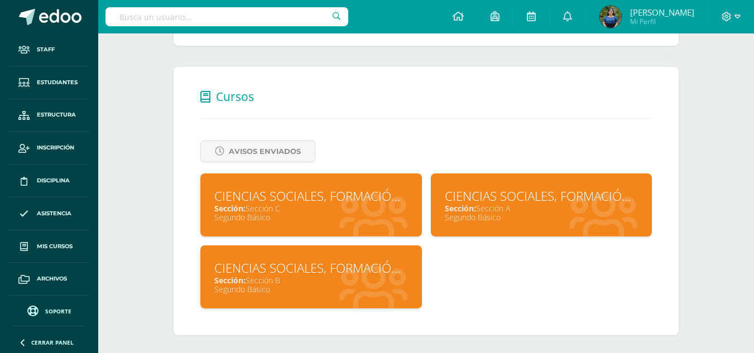
click at [311, 278] on div "Sección: Sección B" at bounding box center [311, 280] width 194 height 11
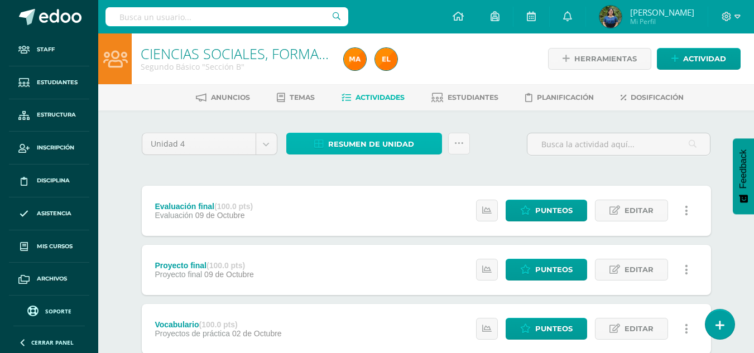
click at [360, 152] on span "Resumen de unidad" at bounding box center [371, 144] width 86 height 21
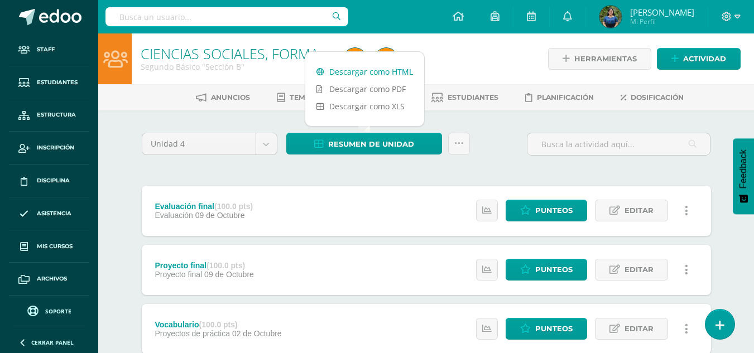
click at [353, 67] on link "Descargar como HTML" at bounding box center [364, 71] width 119 height 17
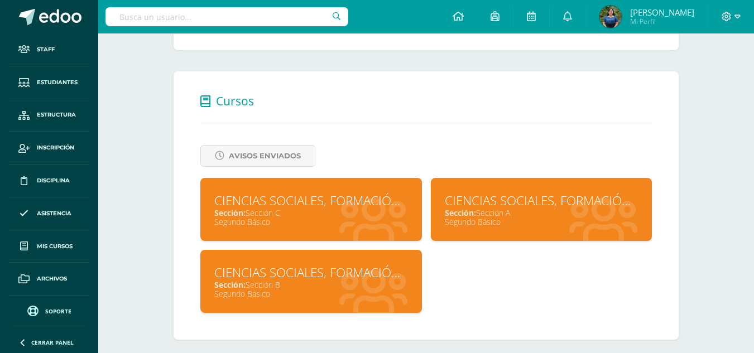
click at [341, 209] on div "CIENCIAS SOCIALES, FORMACIÓN CIUDADANA E INTERCULTURALIDAD" at bounding box center [311, 200] width 194 height 17
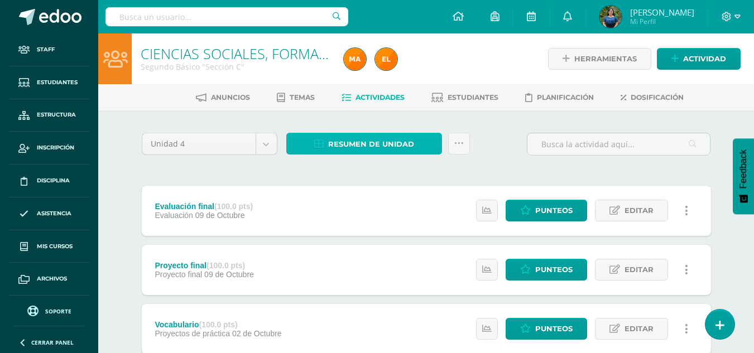
click at [370, 151] on span "Resumen de unidad" at bounding box center [371, 144] width 86 height 21
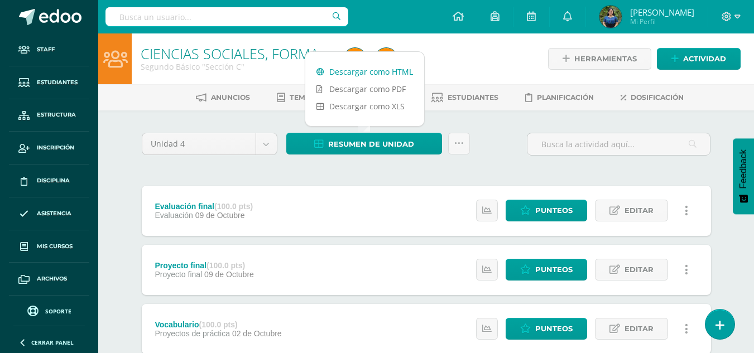
click at [360, 74] on link "Descargar como HTML" at bounding box center [364, 71] width 119 height 17
click at [234, 16] on input "text" at bounding box center [226, 16] width 243 height 19
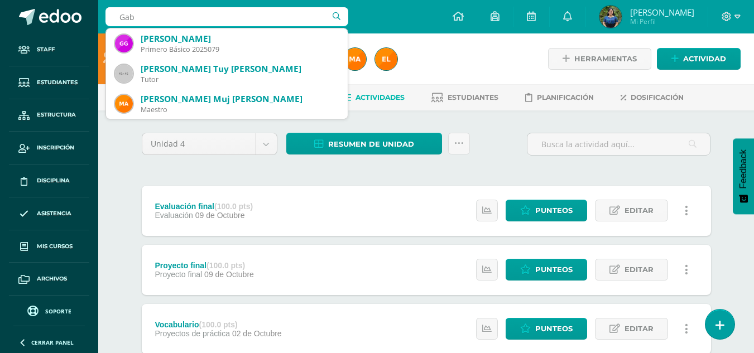
type input "[PERSON_NAME]"
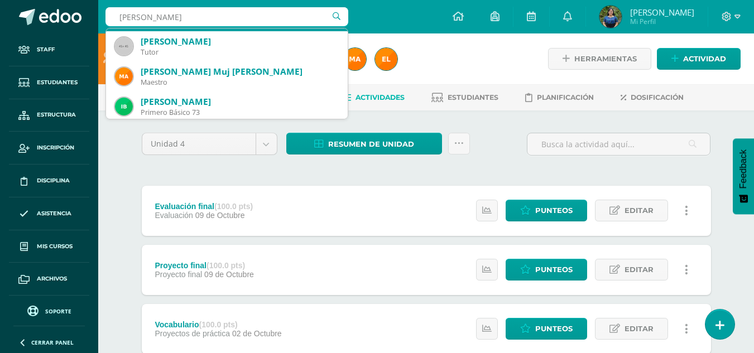
scroll to position [58, 0]
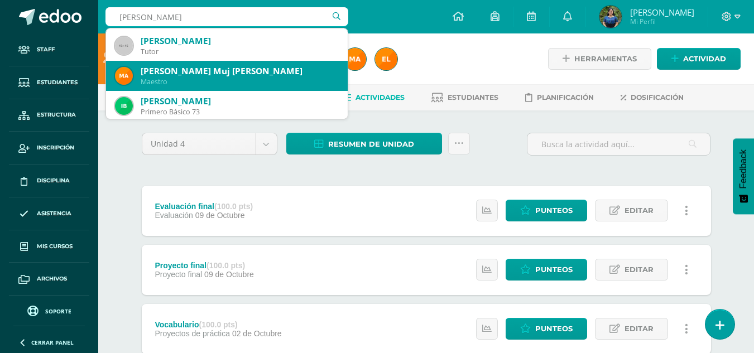
click at [195, 81] on div "Maestro" at bounding box center [240, 81] width 198 height 9
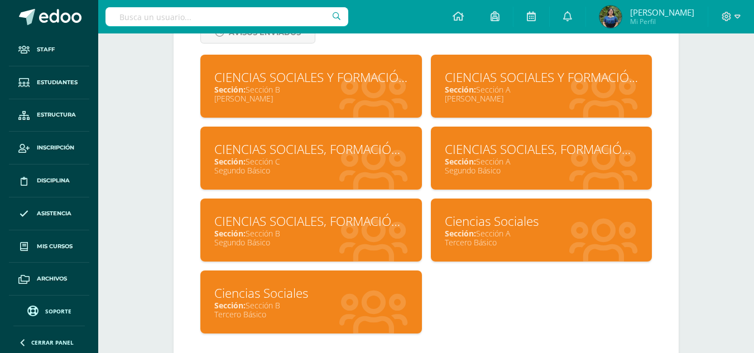
scroll to position [526, 0]
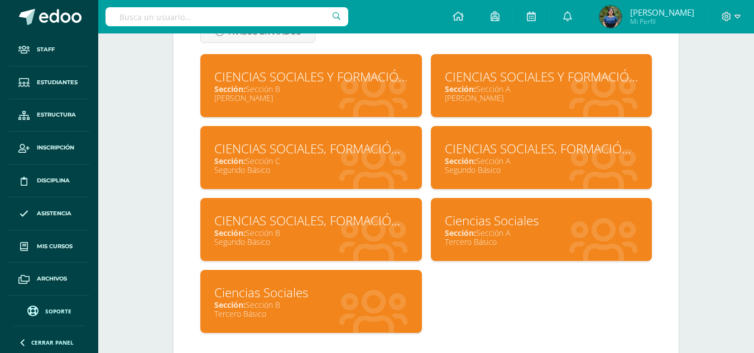
click at [464, 229] on span "Sección:" at bounding box center [460, 233] width 31 height 11
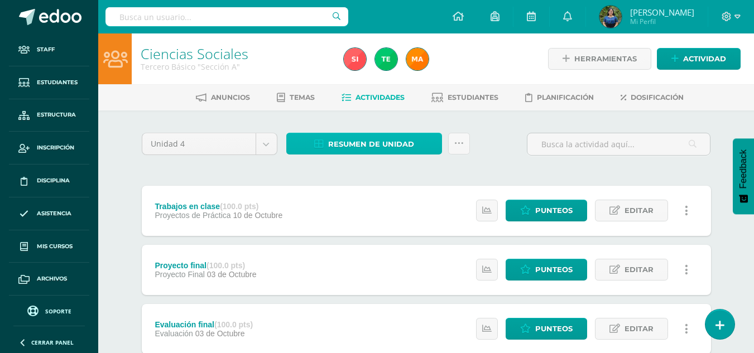
click at [416, 148] on link "Resumen de unidad" at bounding box center [364, 144] width 156 height 22
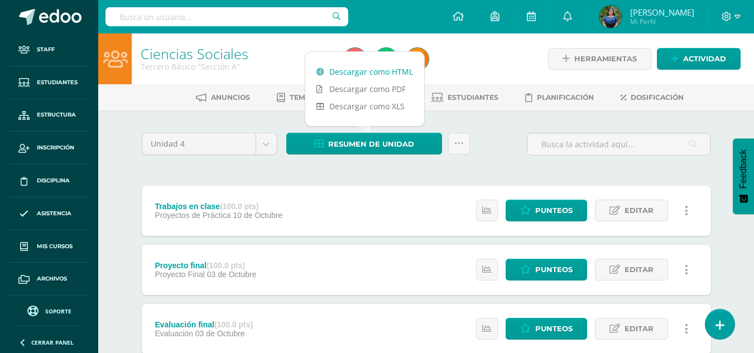
click at [375, 71] on link "Descargar como HTML" at bounding box center [364, 71] width 119 height 17
